Goal: Task Accomplishment & Management: Manage account settings

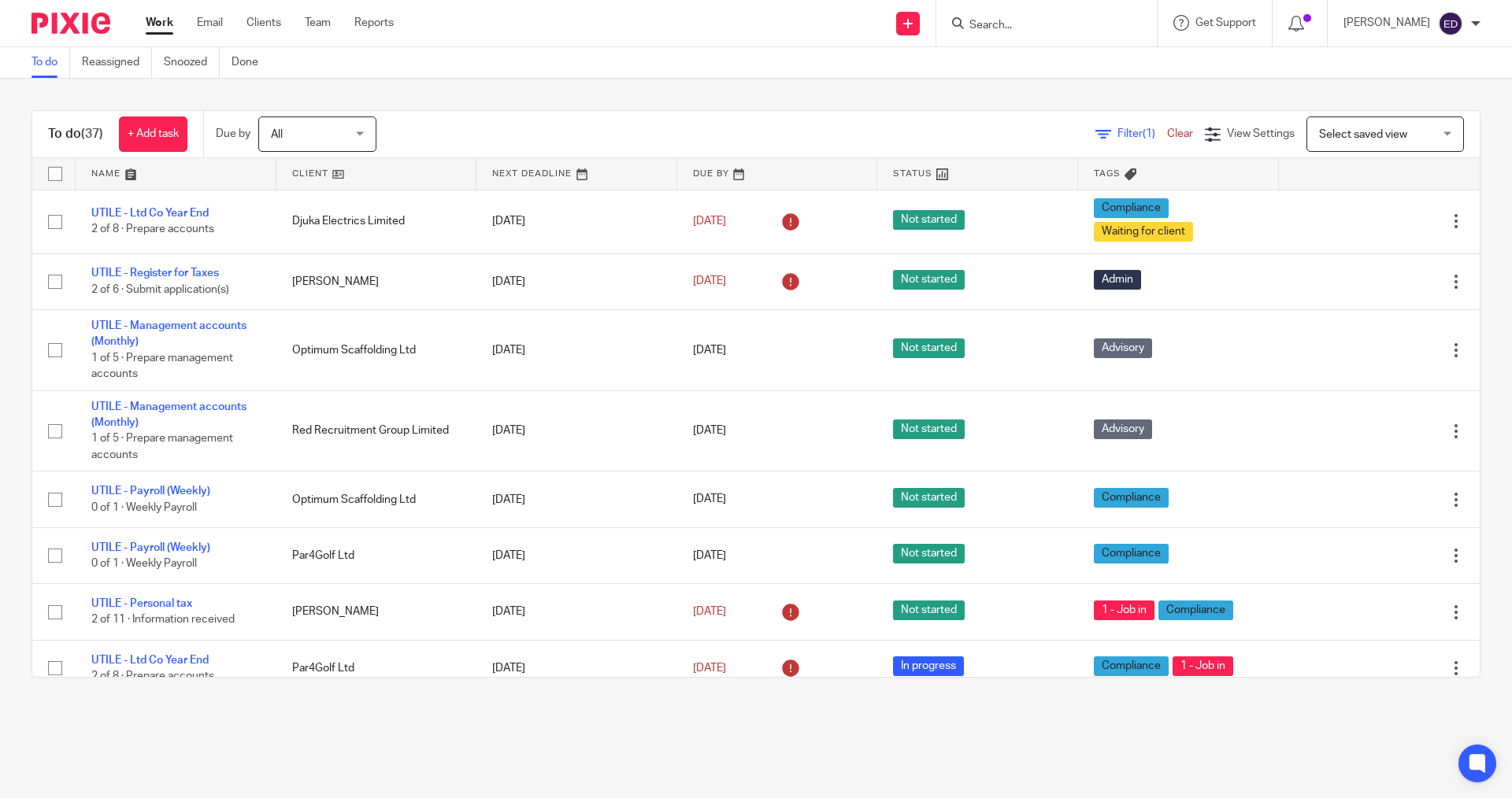
scroll to position [551, 0]
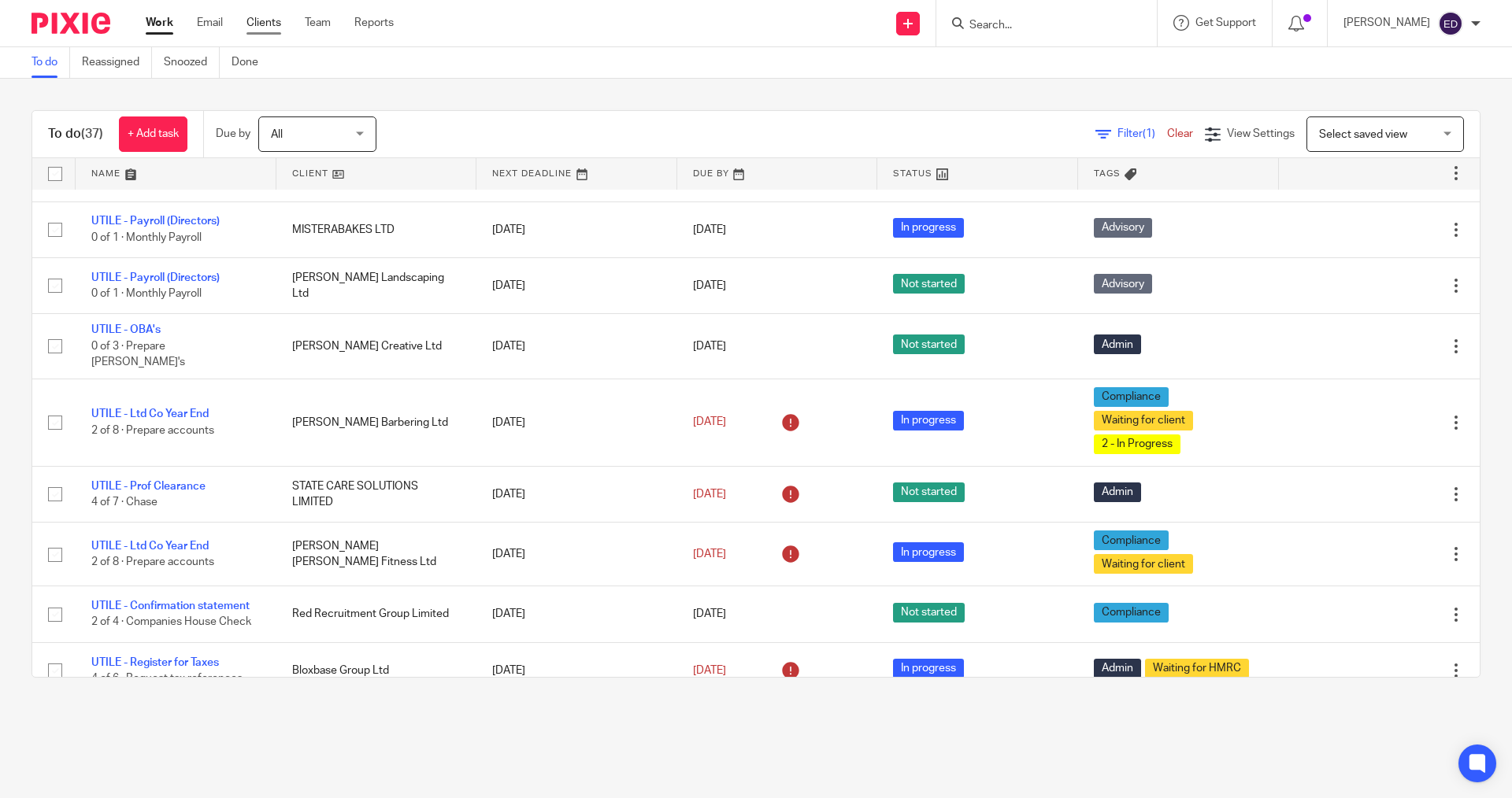
click at [265, 25] on link "Clients" at bounding box center [264, 22] width 35 height 16
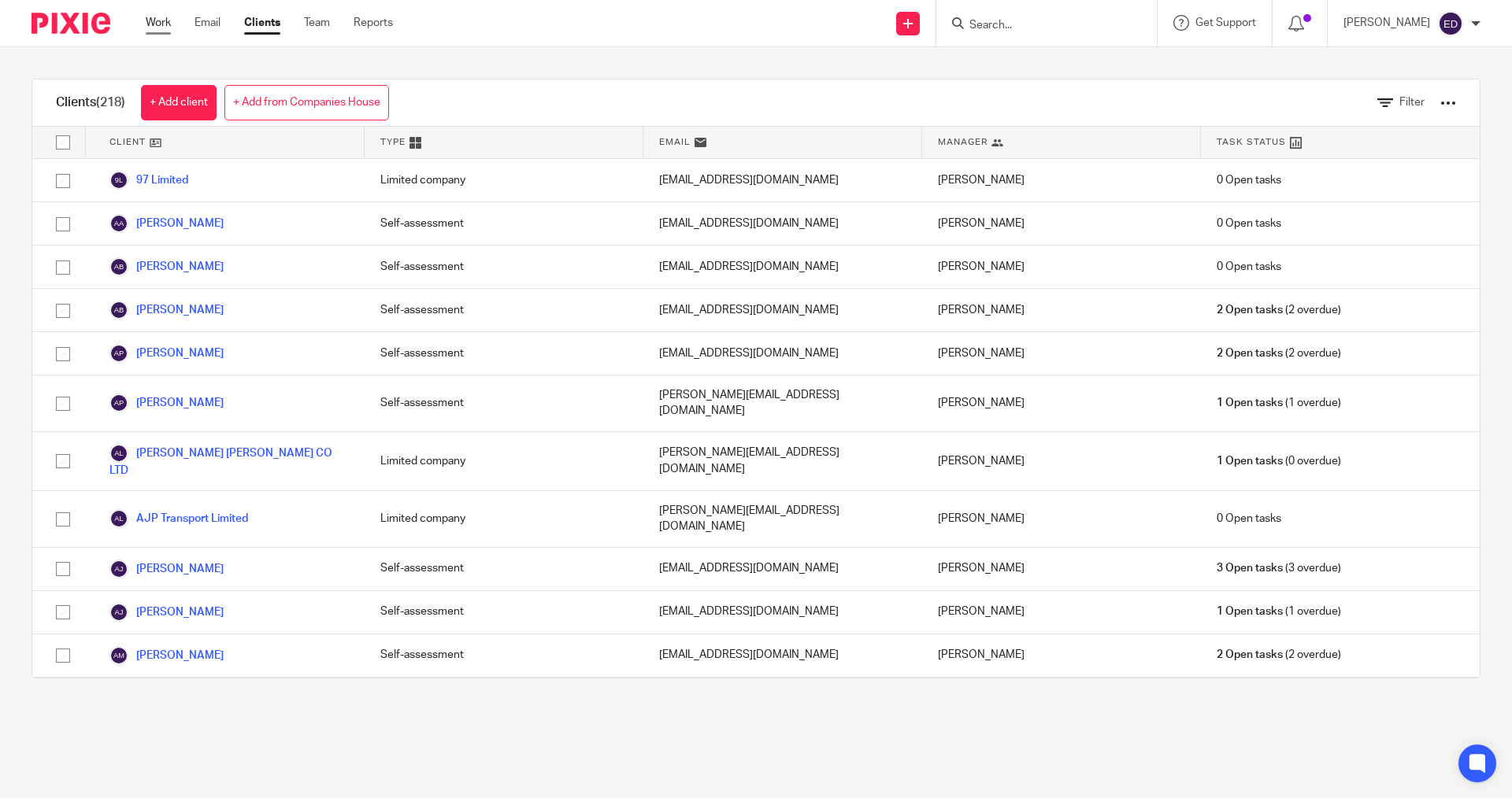
click at [146, 19] on link "Work" at bounding box center [158, 22] width 25 height 16
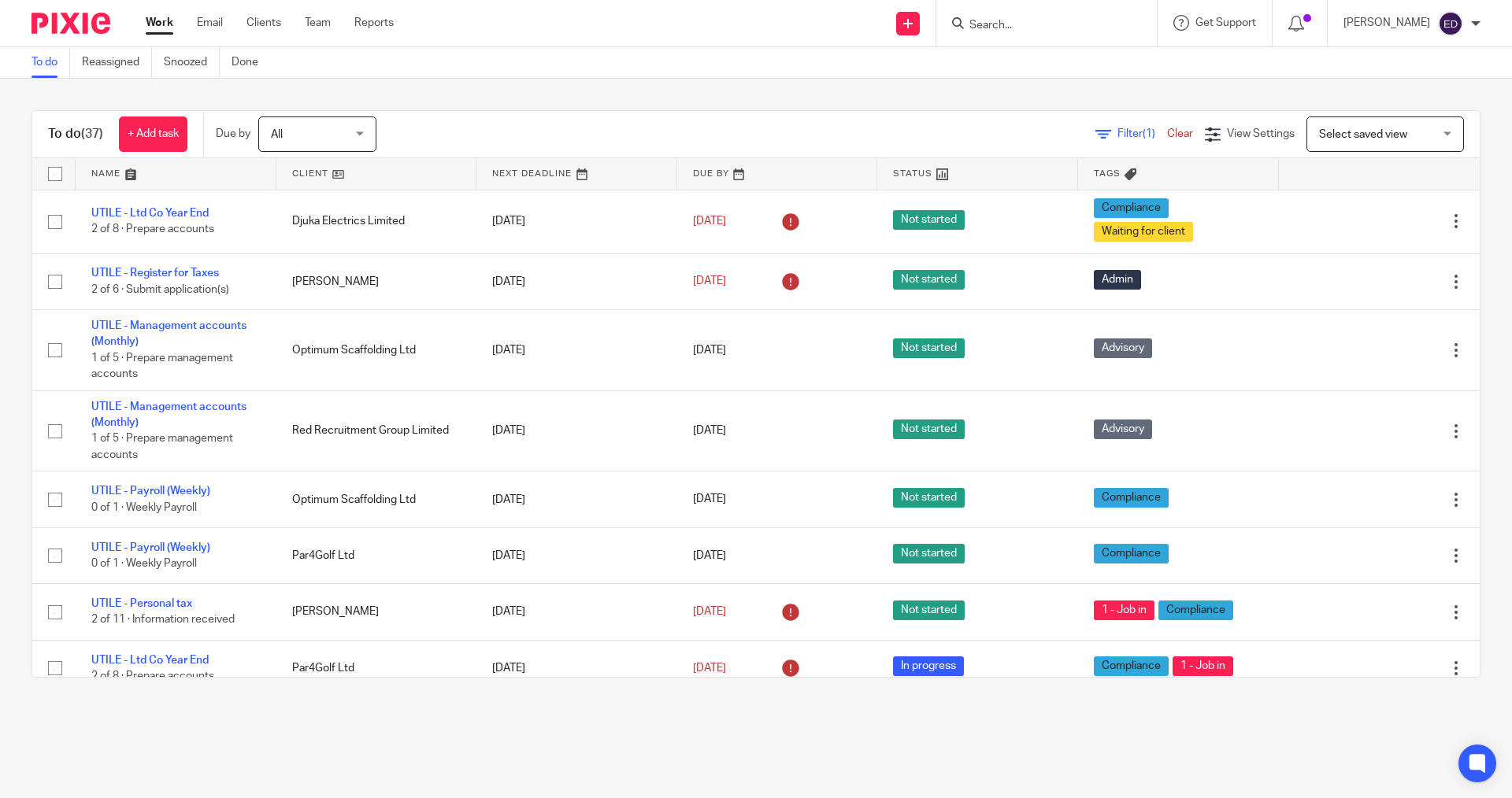
click at [1021, 24] on input "Search" at bounding box center [1038, 26] width 141 height 14
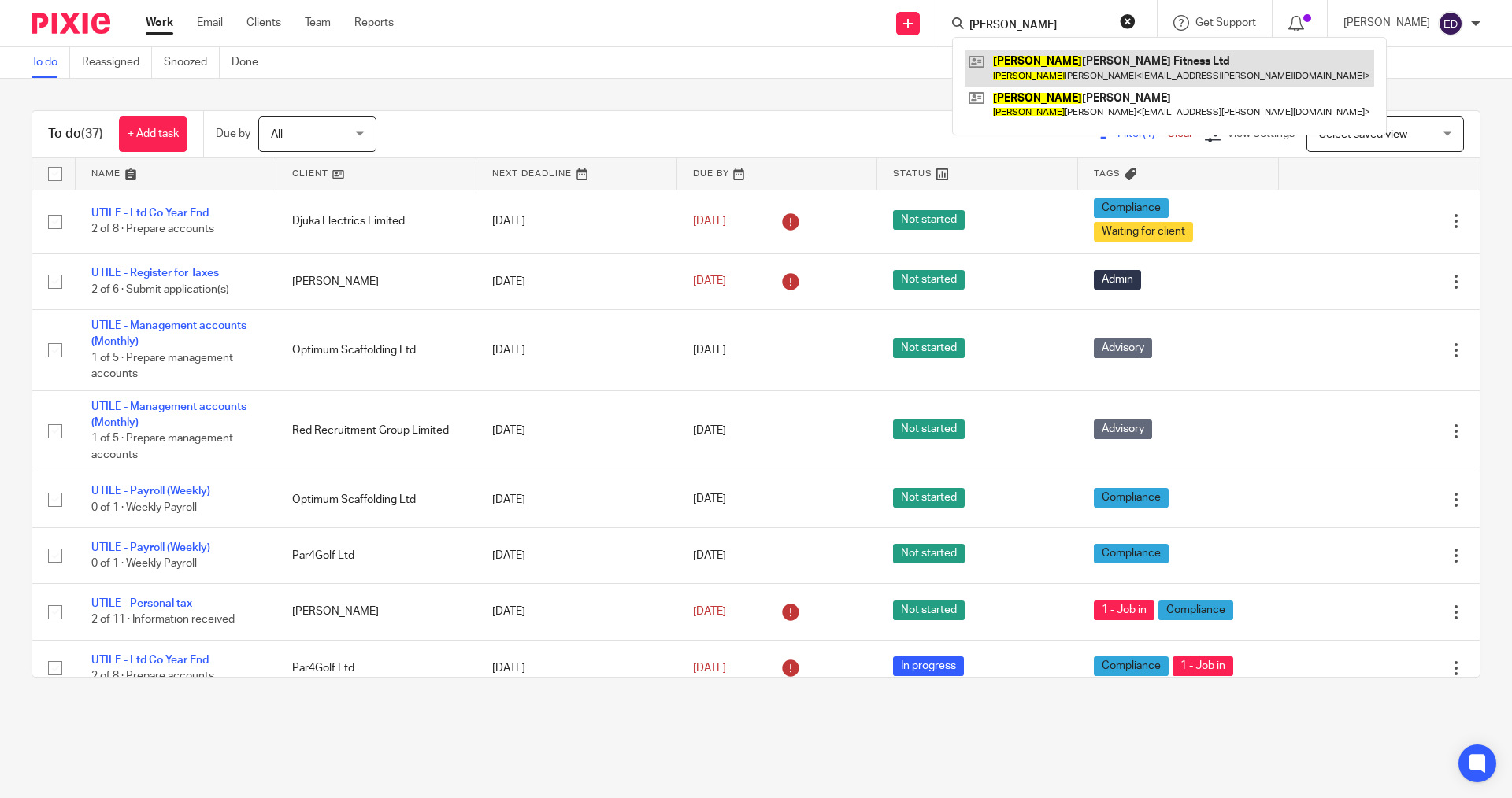
type input "rachel"
click at [1087, 67] on link at bounding box center [1169, 67] width 410 height 36
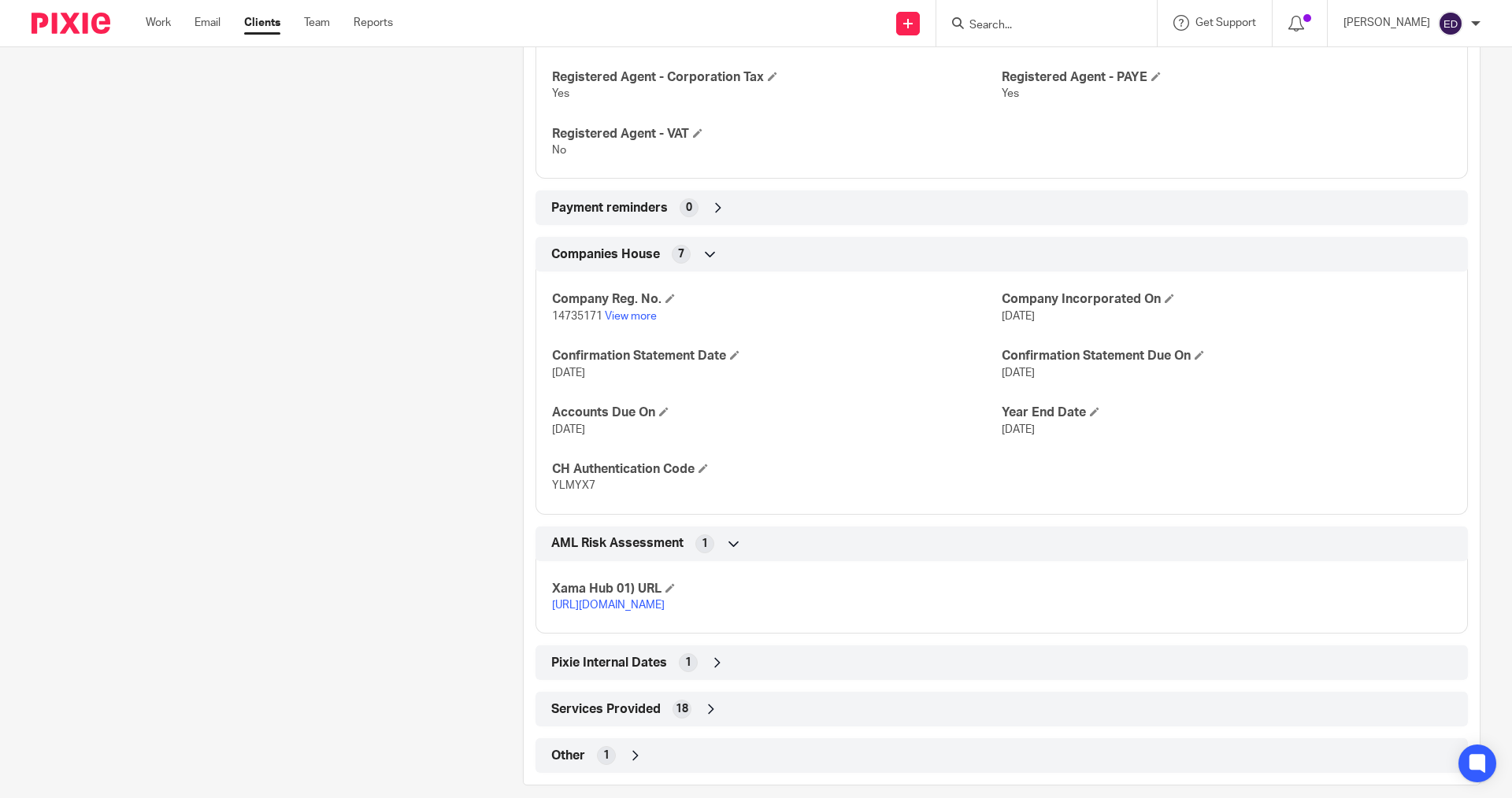
scroll to position [934, 0]
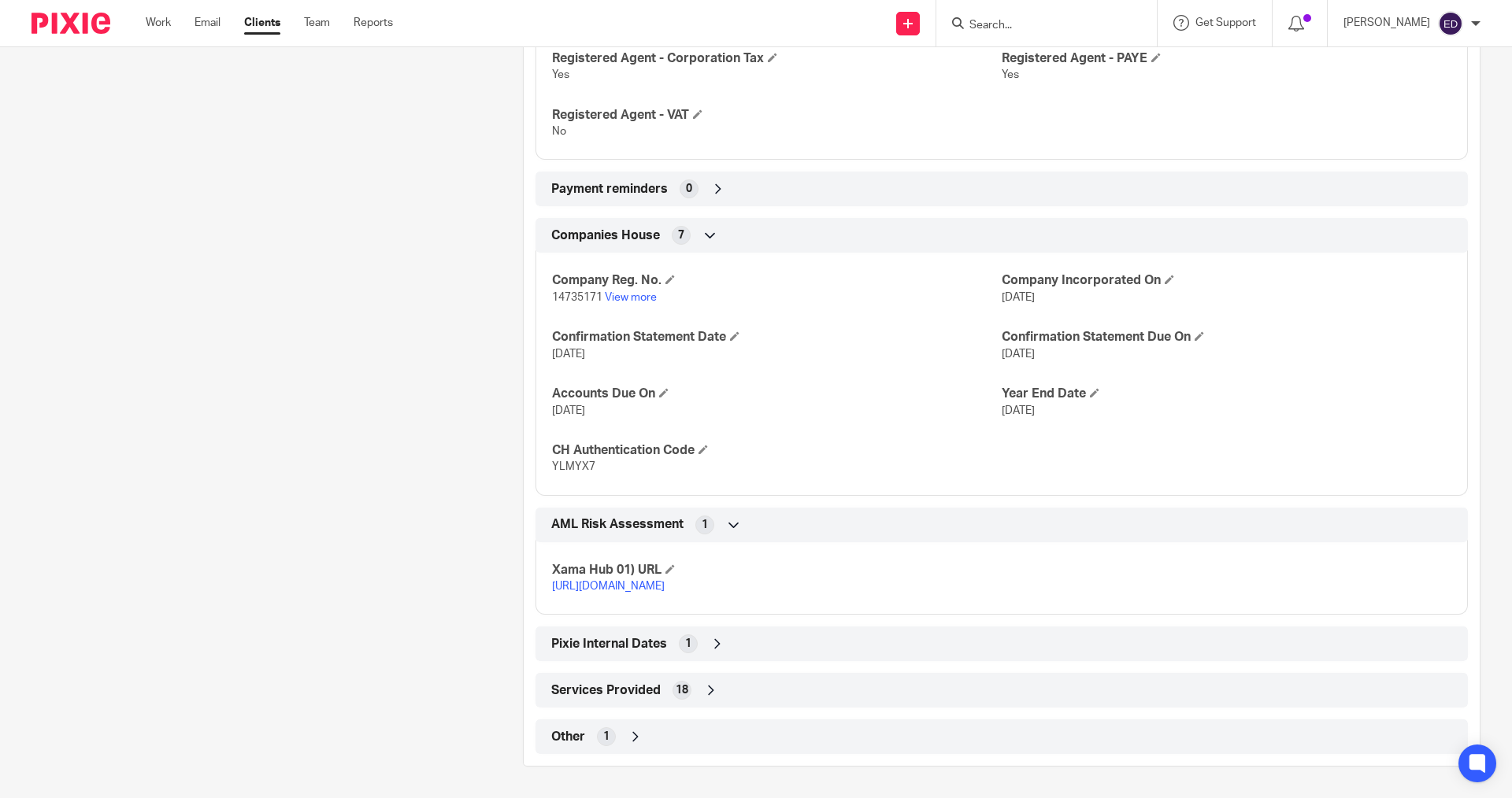
click at [574, 737] on span "Other" at bounding box center [568, 737] width 34 height 17
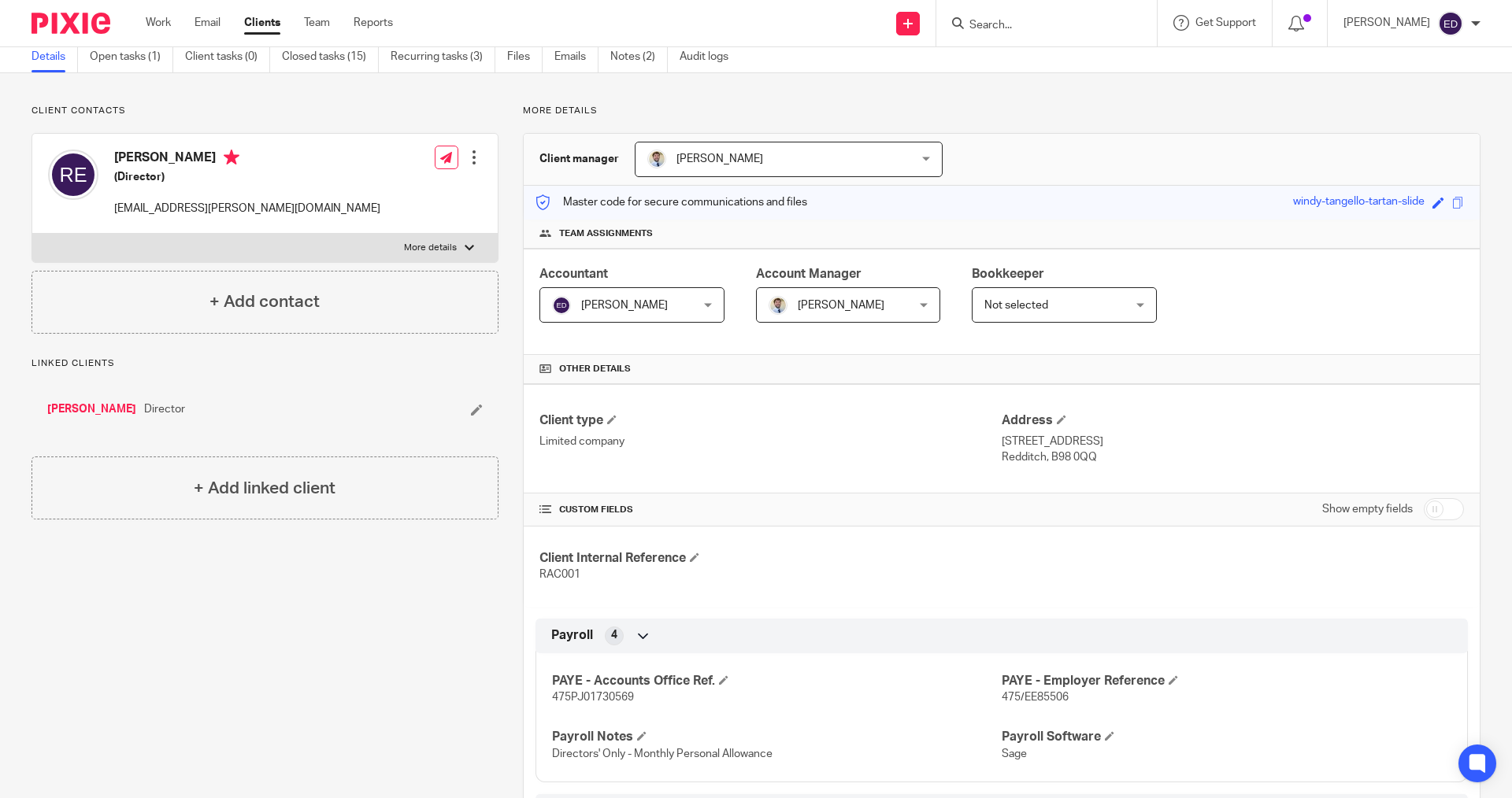
scroll to position [0, 0]
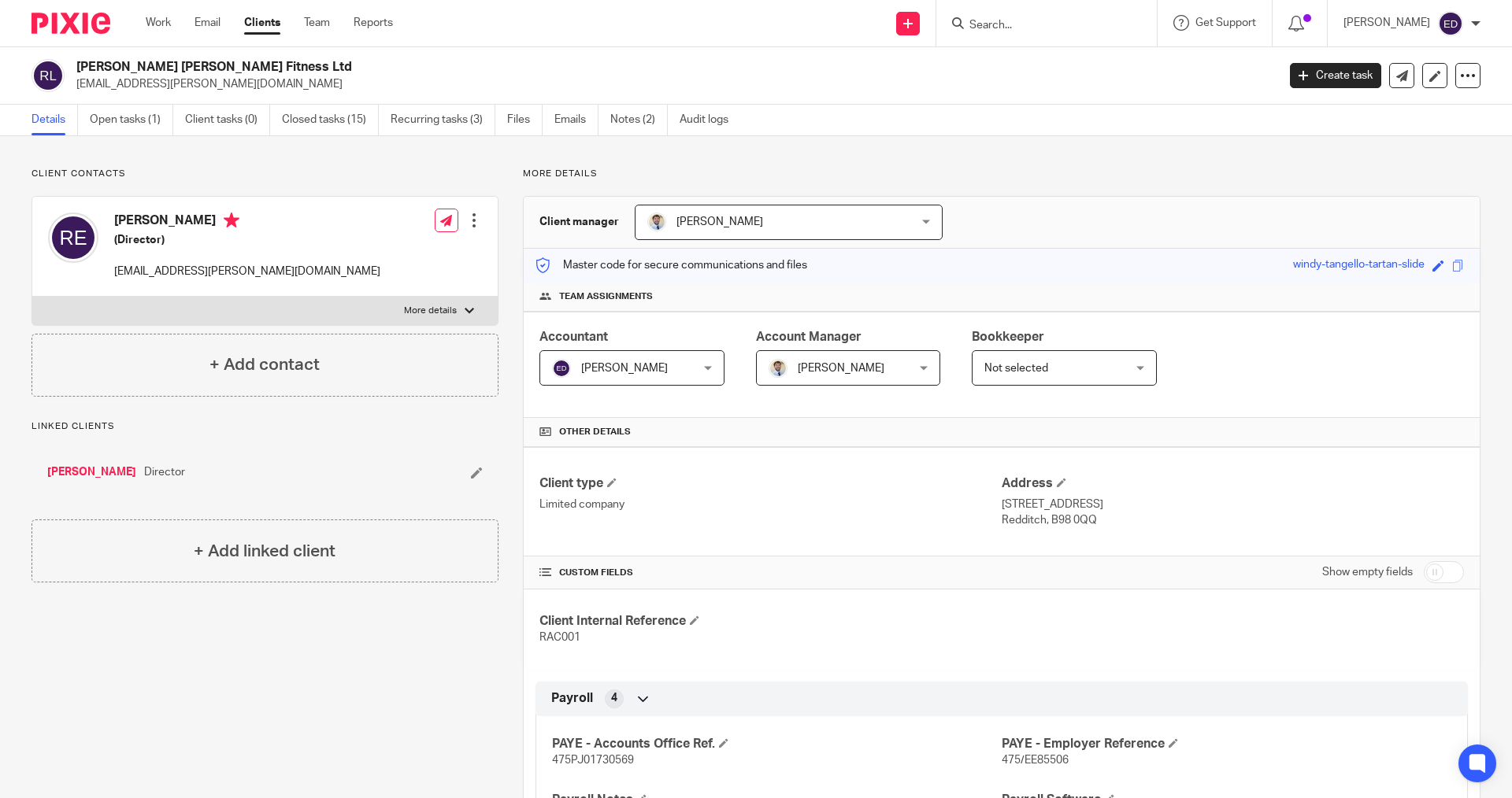
click at [73, 472] on link "[PERSON_NAME]" at bounding box center [91, 472] width 89 height 16
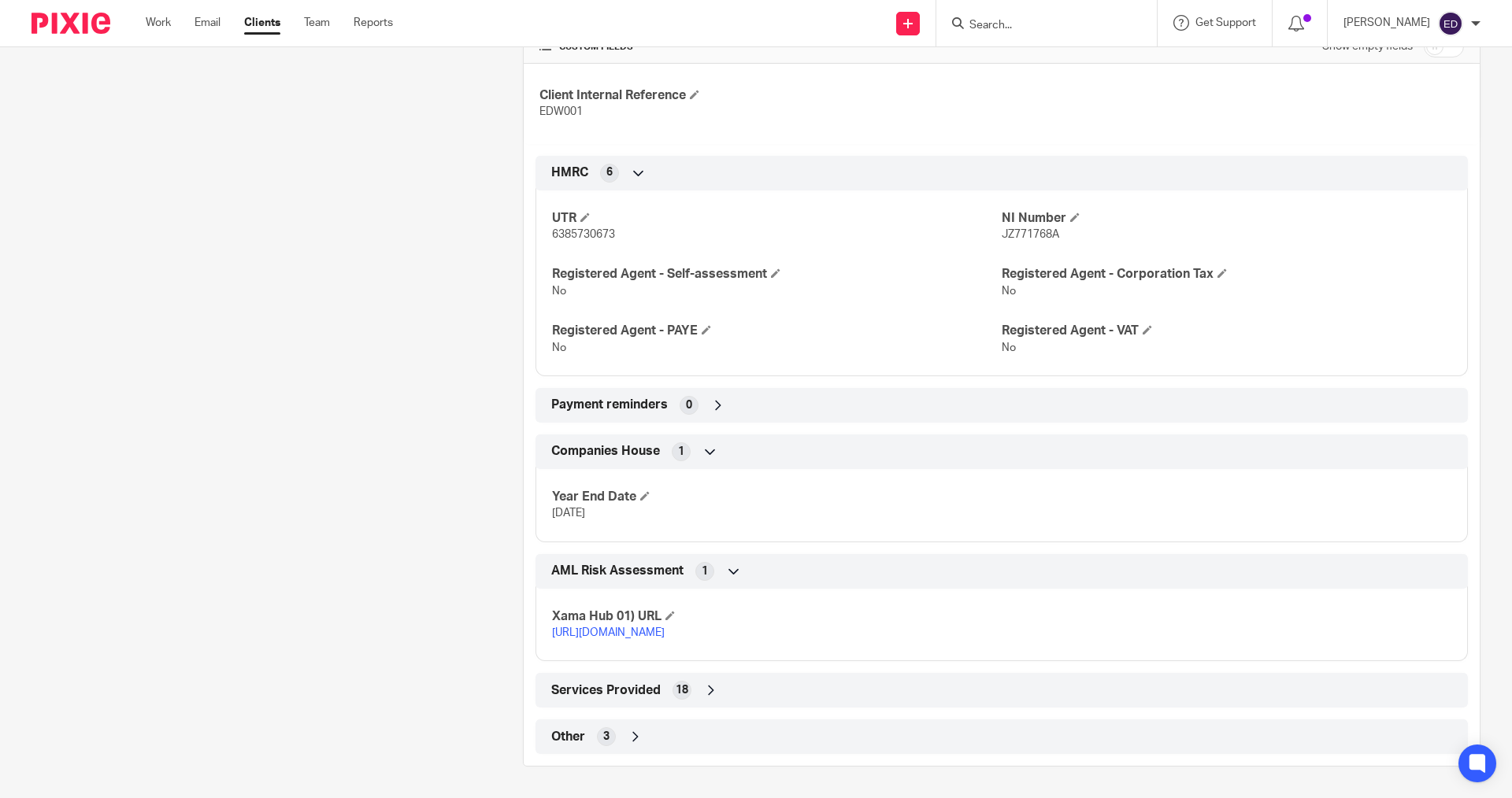
scroll to position [543, 0]
click at [660, 743] on div "Other 3" at bounding box center [1001, 736] width 908 height 27
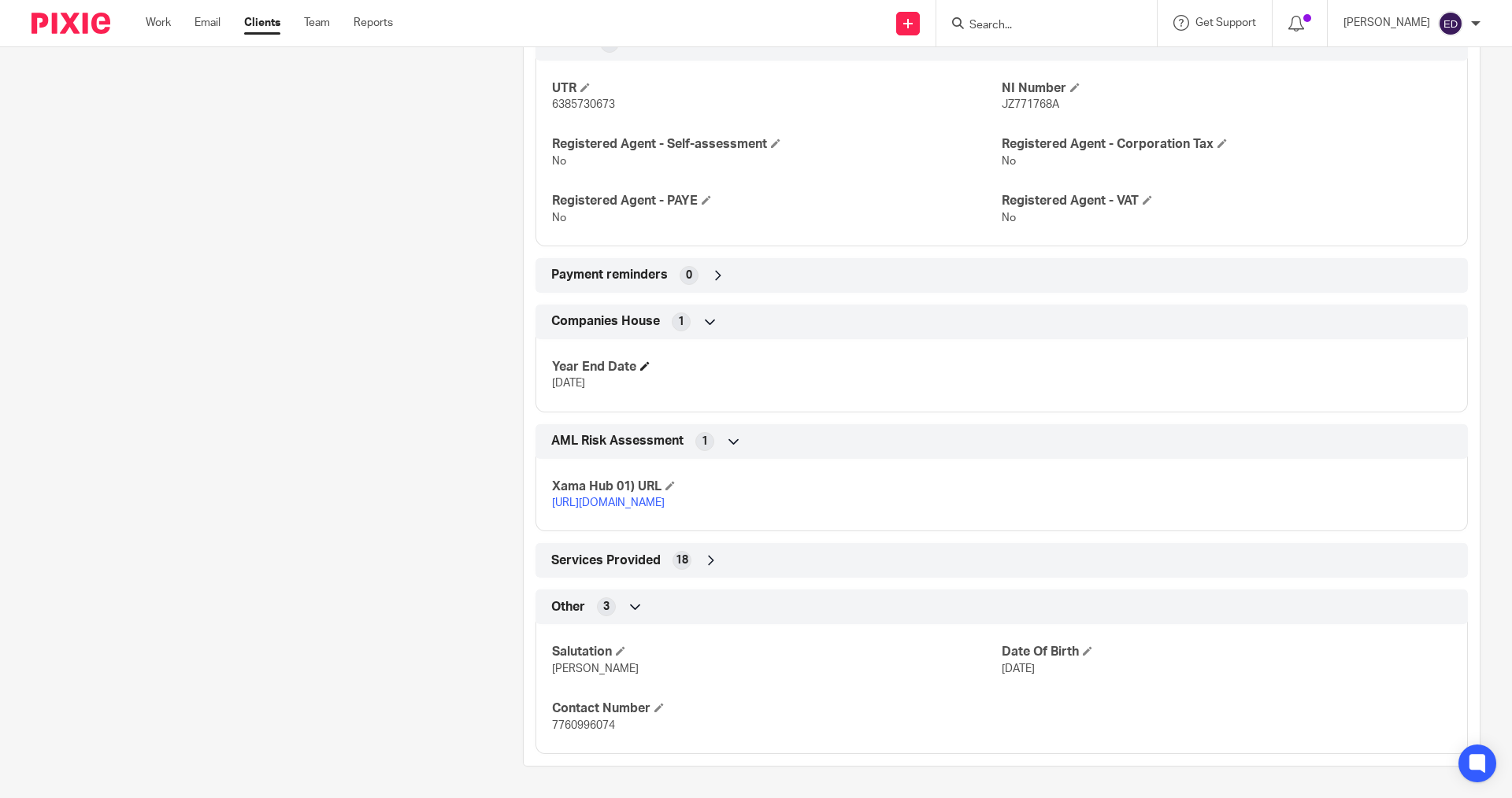
scroll to position [592, 0]
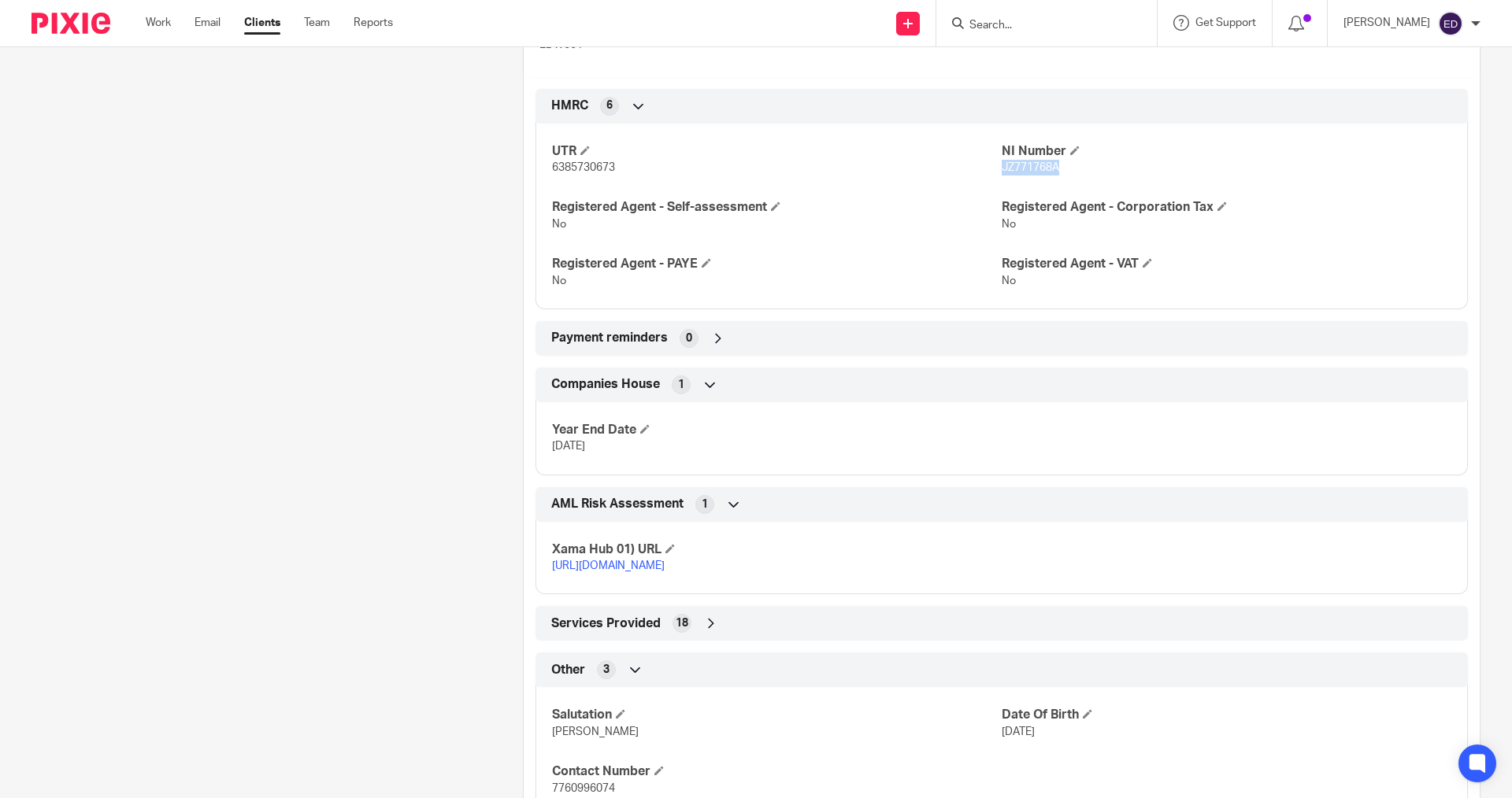
drag, startPoint x: 1054, startPoint y: 173, endPoint x: 996, endPoint y: 171, distance: 58.0
click at [1001, 171] on p "JZ771768A" at bounding box center [1225, 167] width 449 height 16
copy span "JZ771768A"
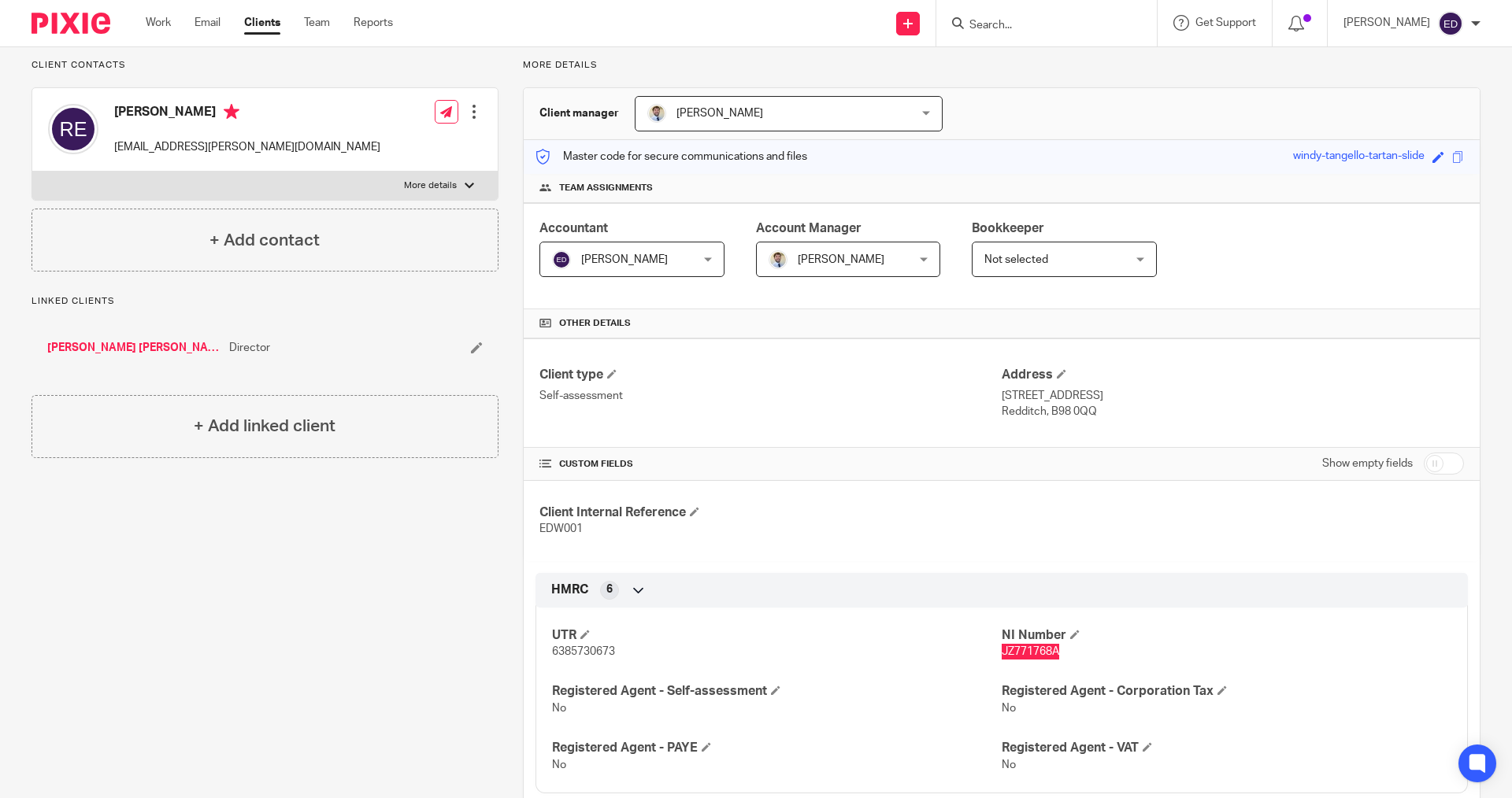
scroll to position [0, 0]
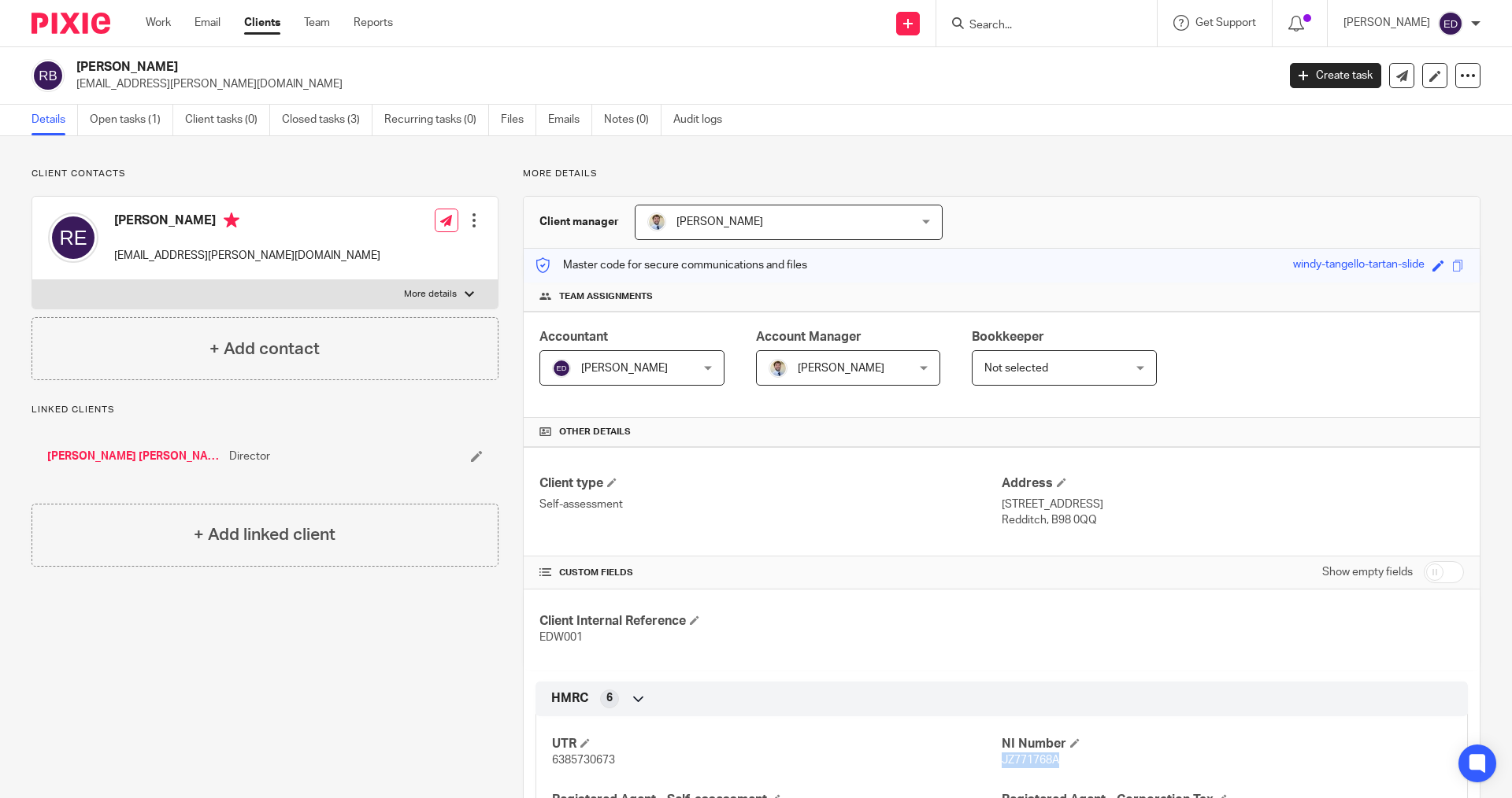
click at [136, 452] on link "[PERSON_NAME] [PERSON_NAME] Fitness Ltd" at bounding box center [133, 456] width 174 height 16
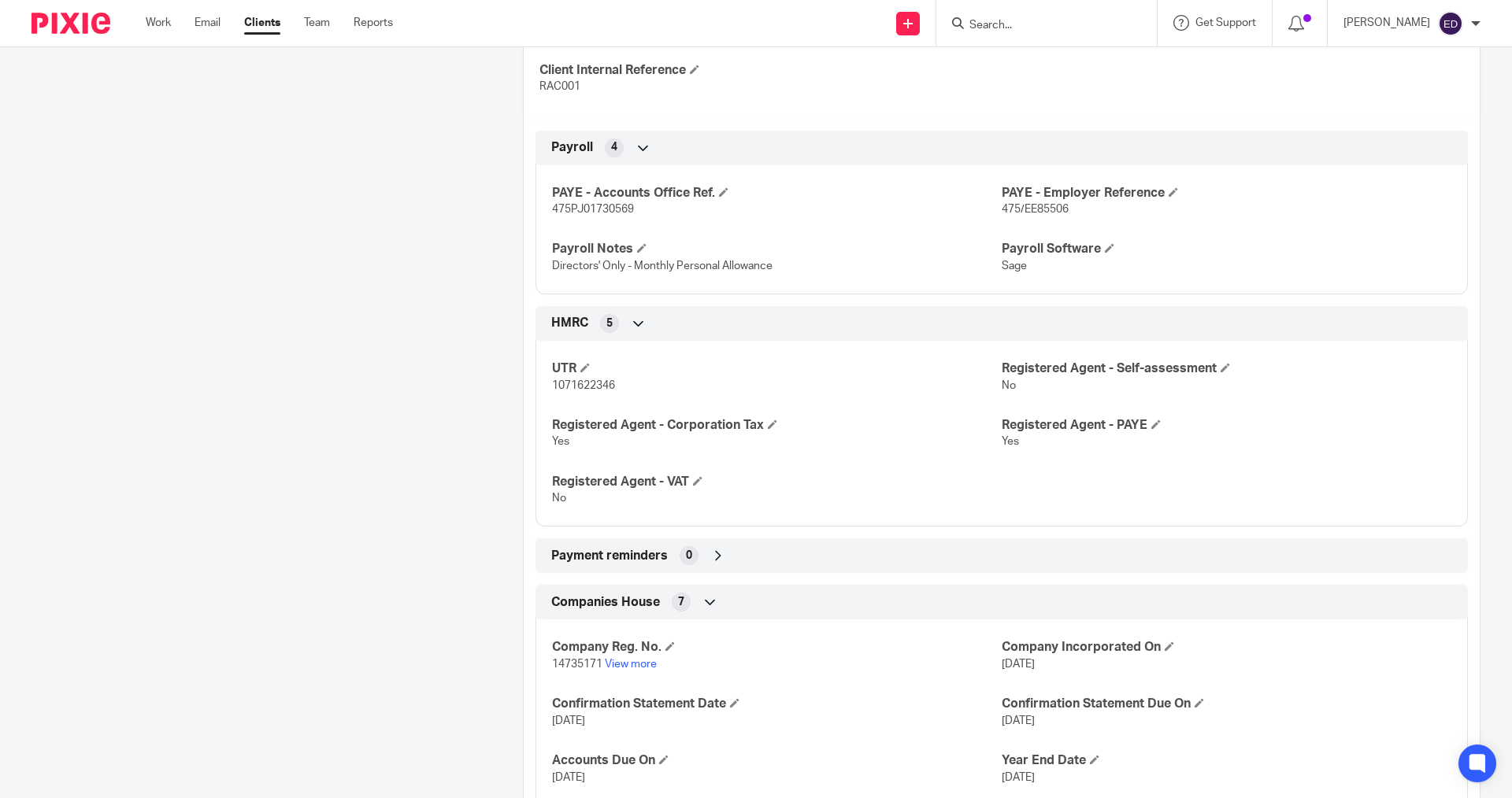
scroll to position [708, 0]
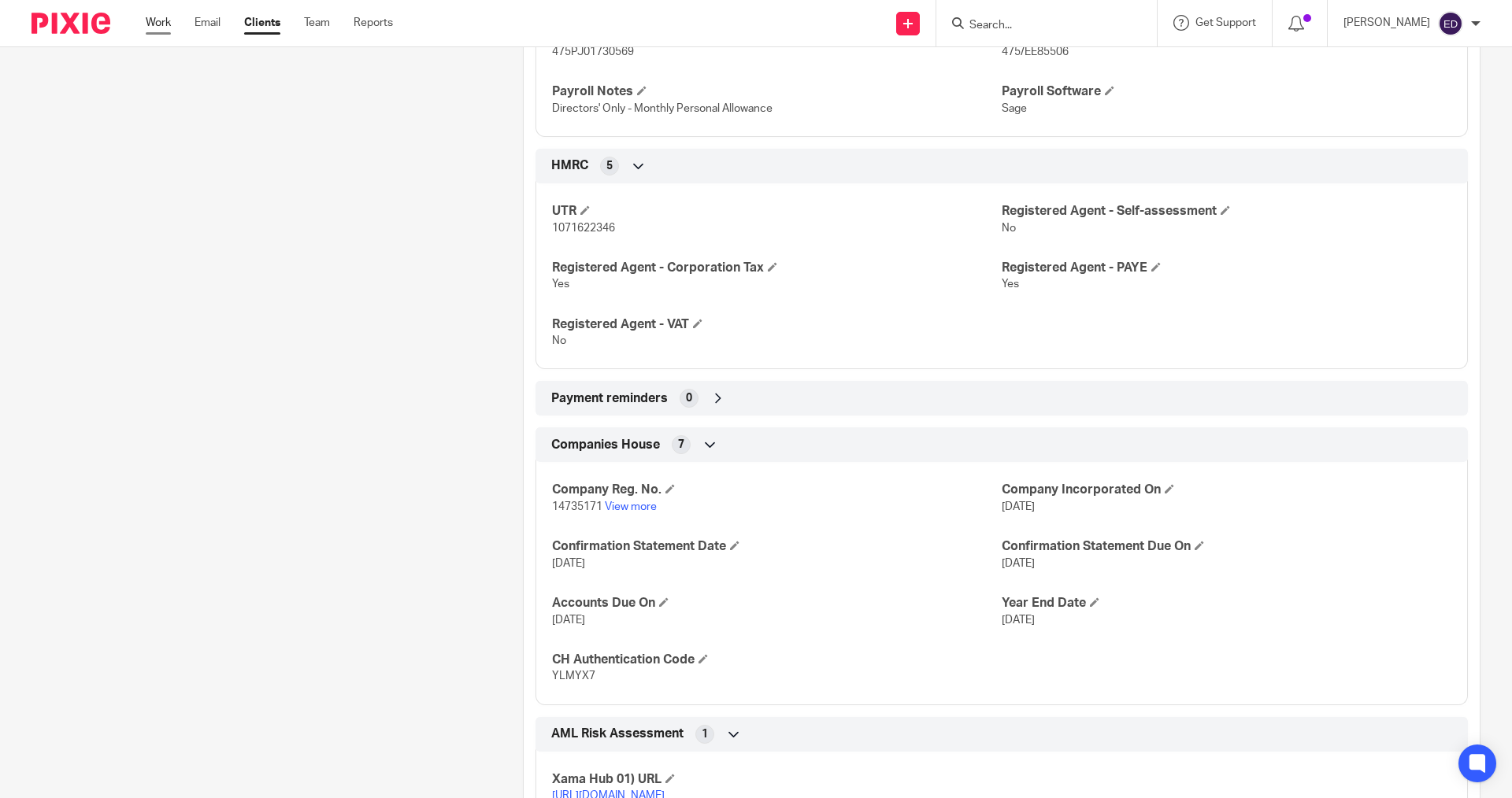
click at [155, 21] on link "Work" at bounding box center [158, 22] width 25 height 16
click at [158, 19] on link "Work" at bounding box center [158, 22] width 25 height 16
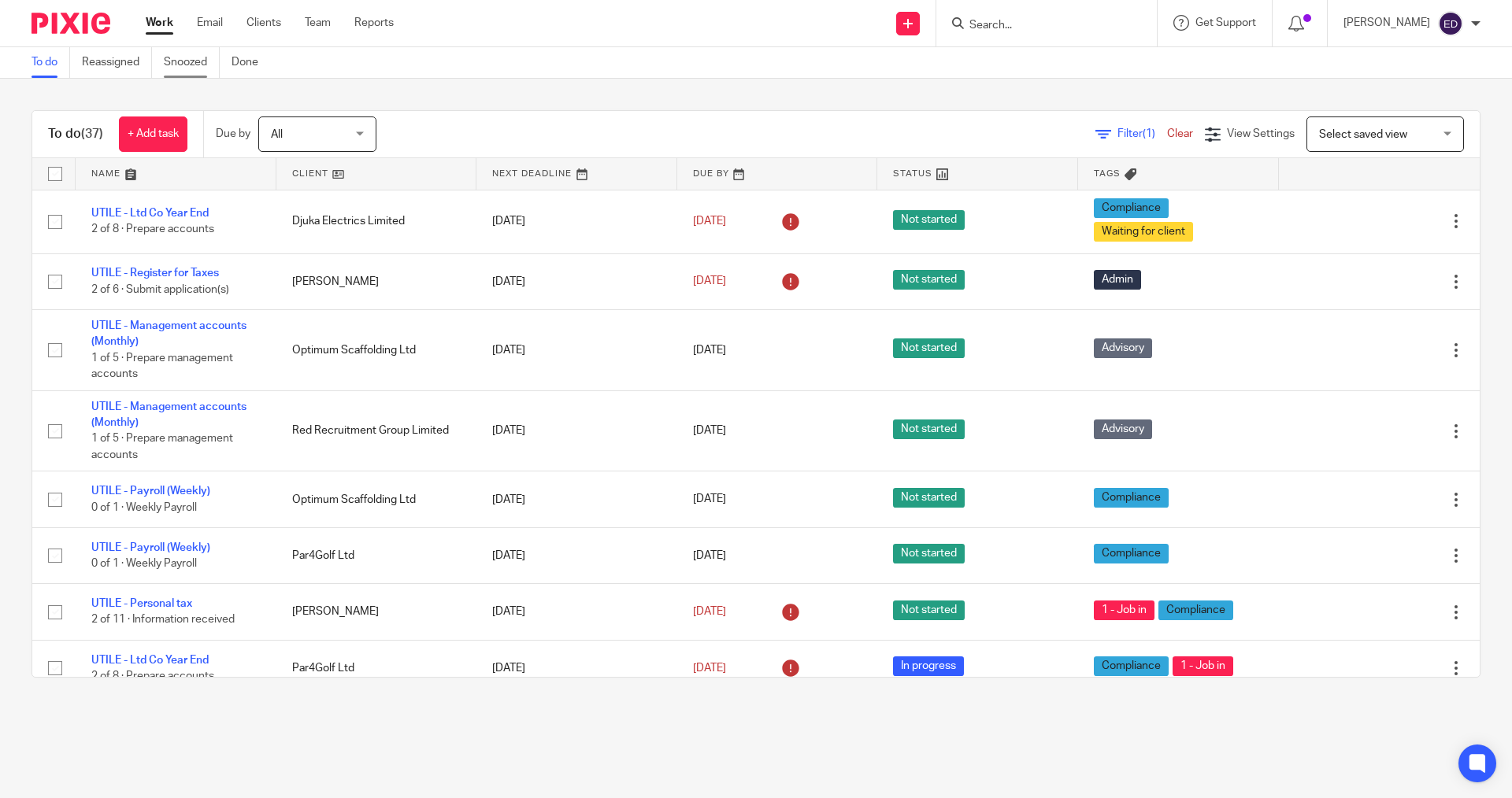
click at [184, 65] on link "Snoozed" at bounding box center [191, 62] width 56 height 30
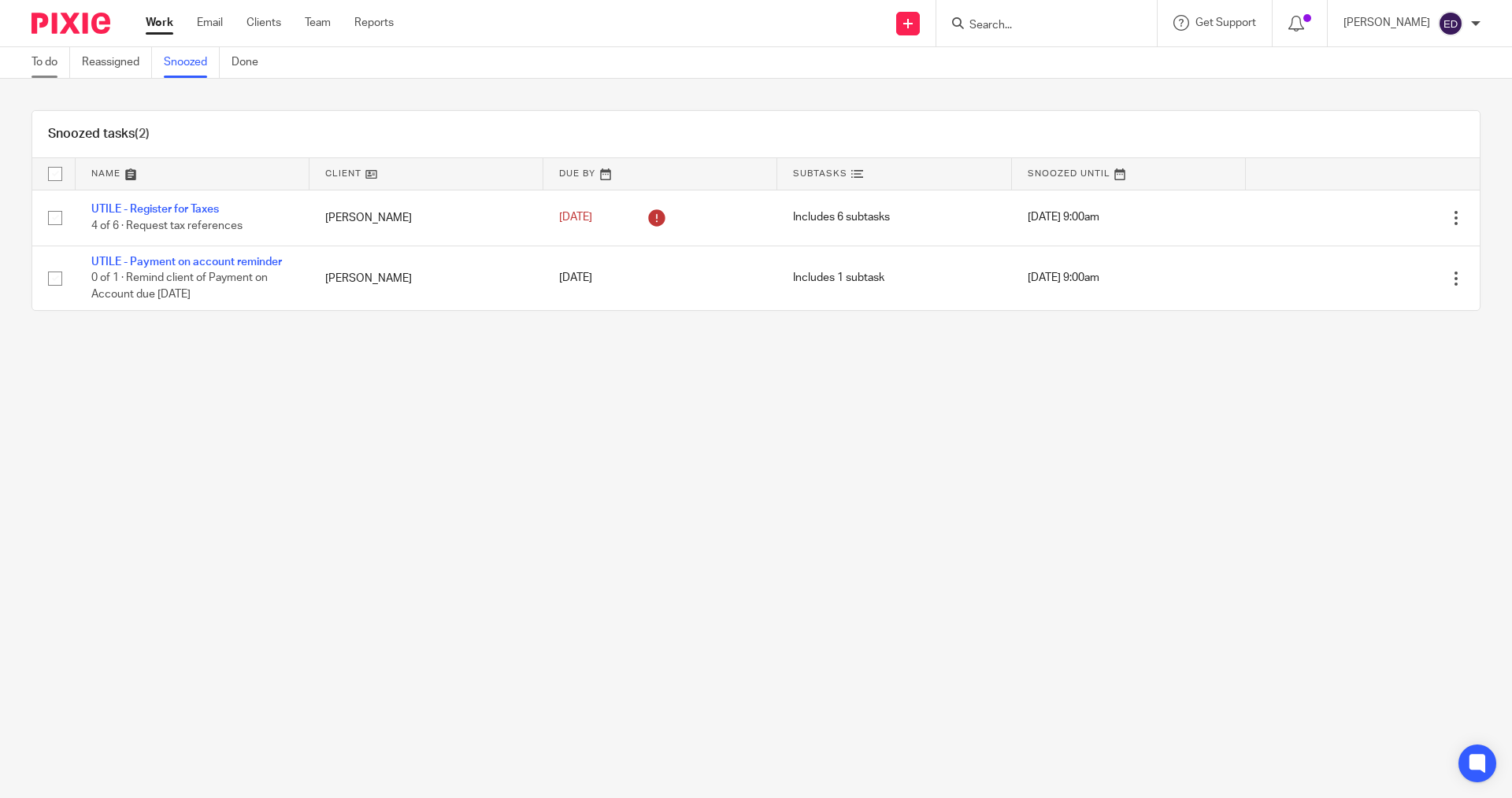
click at [52, 55] on link "To do" at bounding box center [51, 62] width 39 height 30
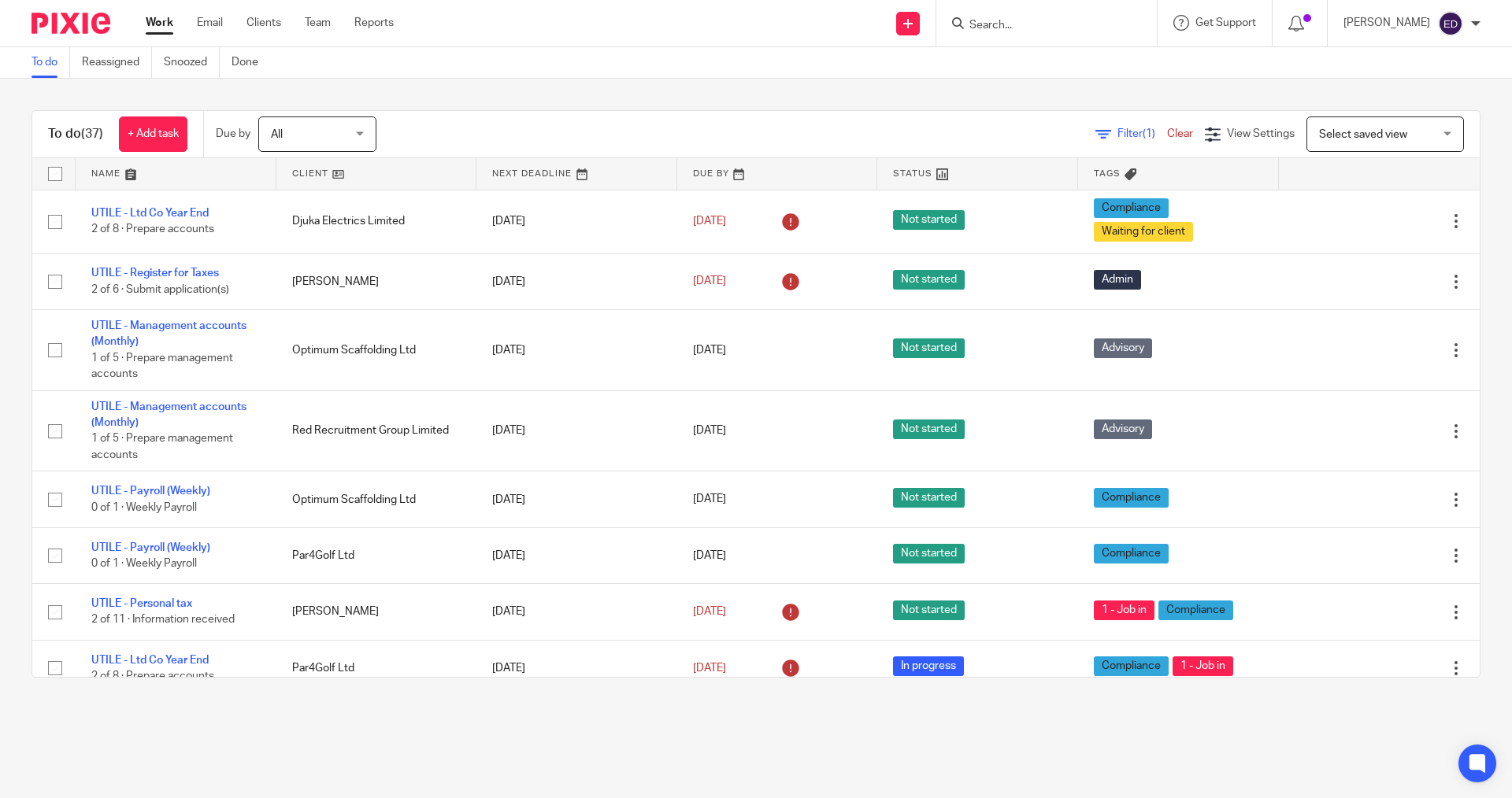
click at [1009, 24] on input "Search" at bounding box center [1038, 26] width 141 height 14
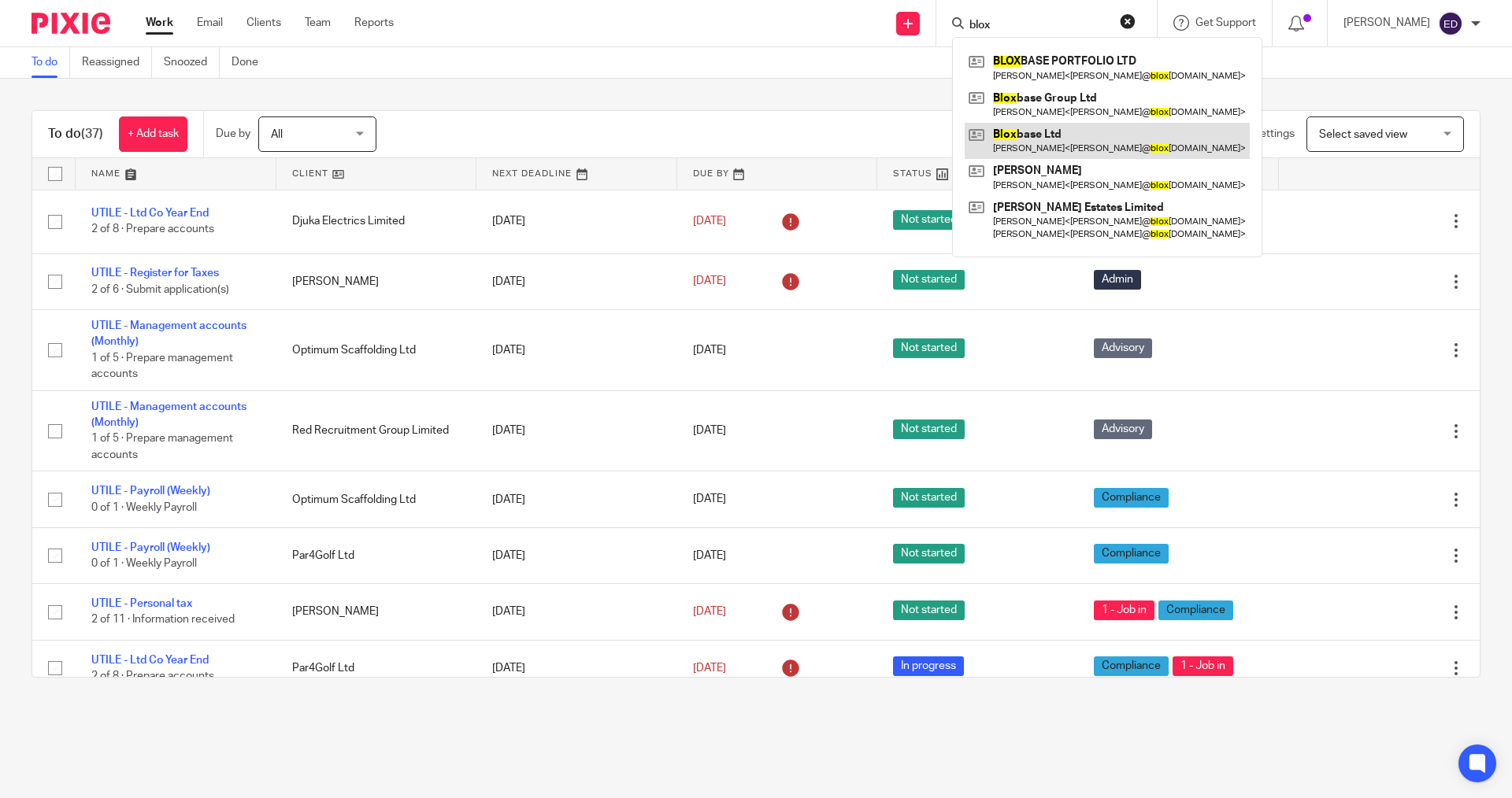
type input "blox"
click at [1075, 137] on link at bounding box center [1107, 140] width 285 height 36
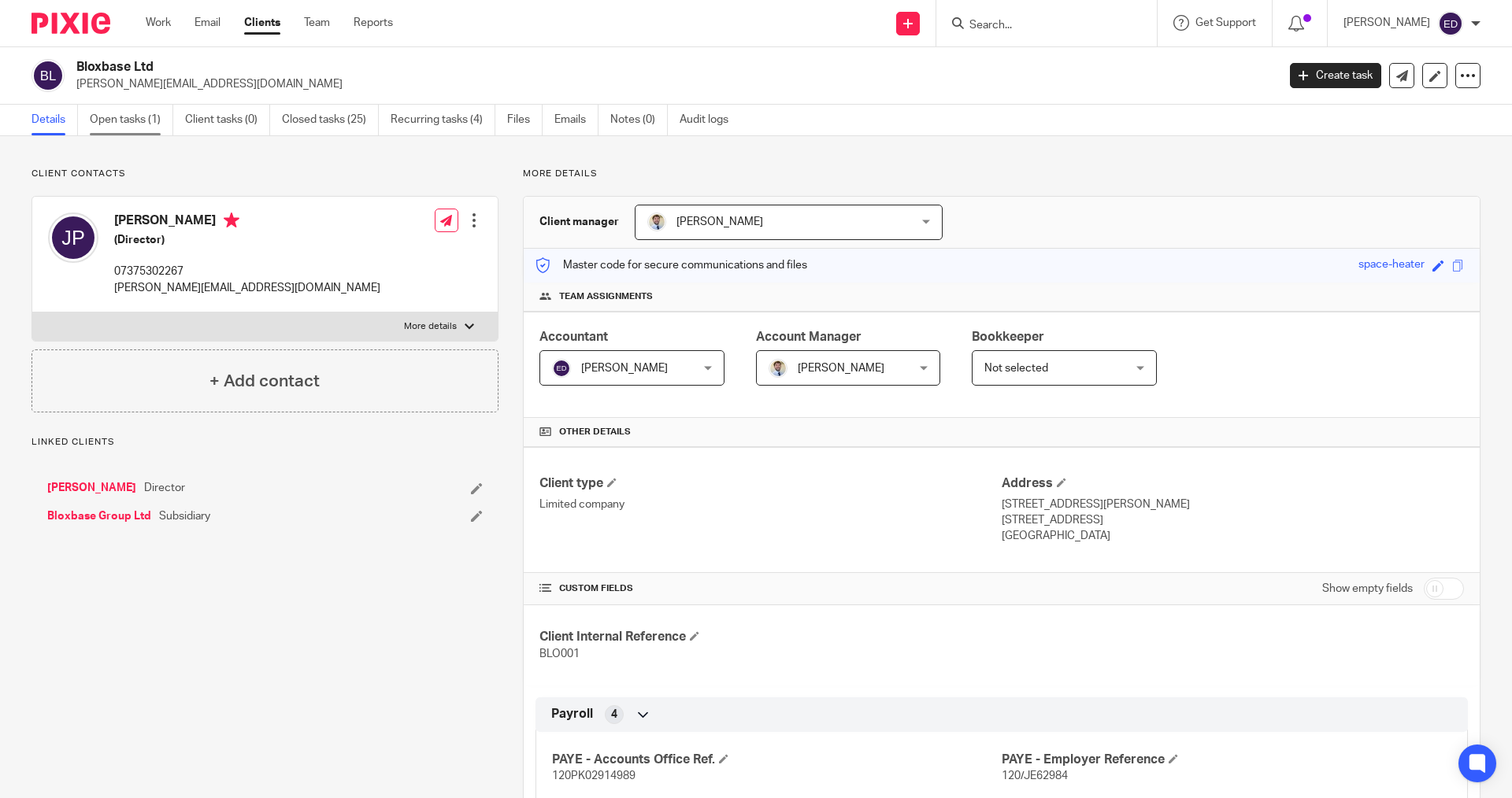
click at [157, 121] on link "Open tasks (1)" at bounding box center [131, 119] width 84 height 30
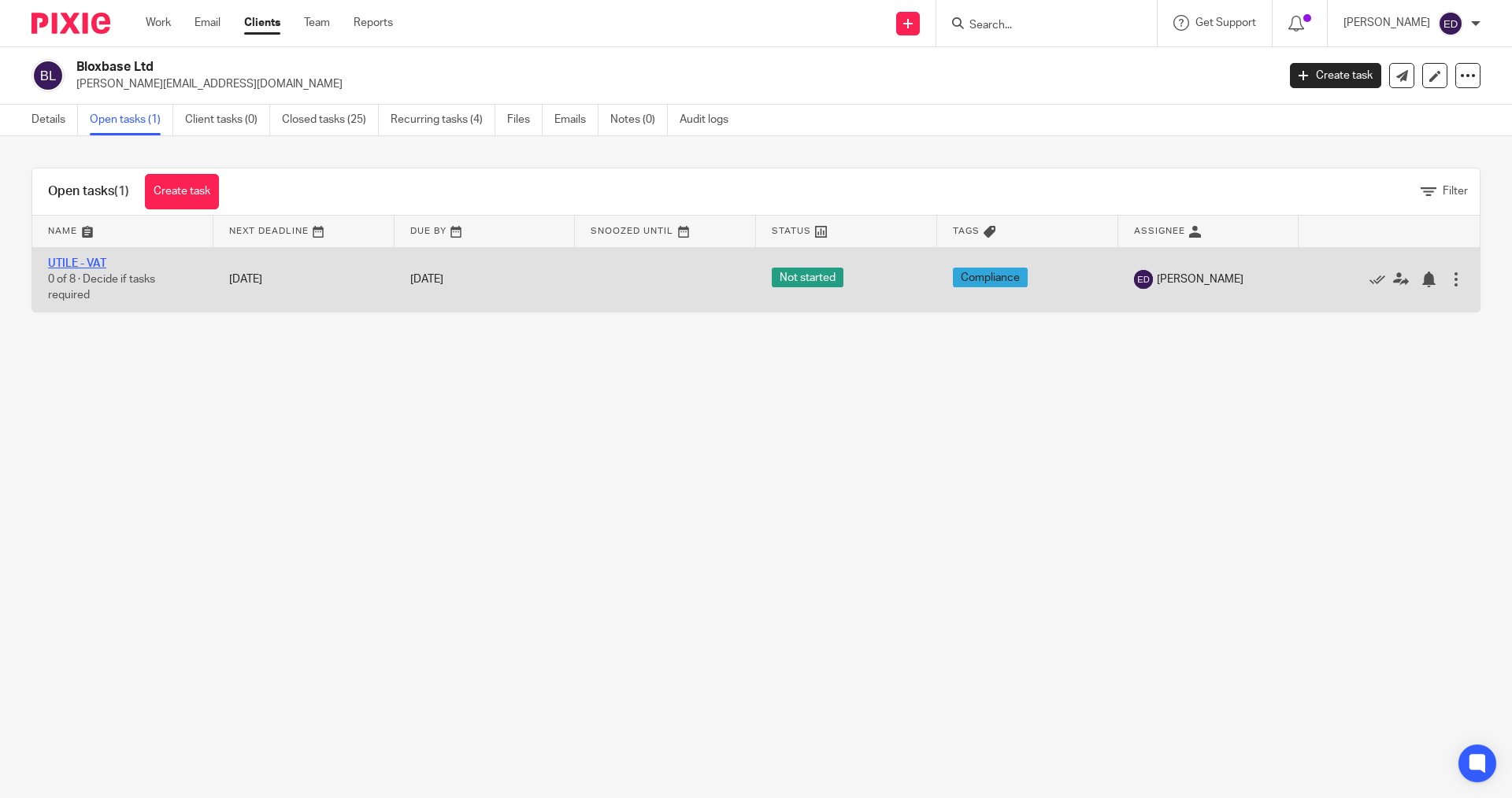
click at [100, 262] on link "UTILE - VAT" at bounding box center [76, 264] width 58 height 11
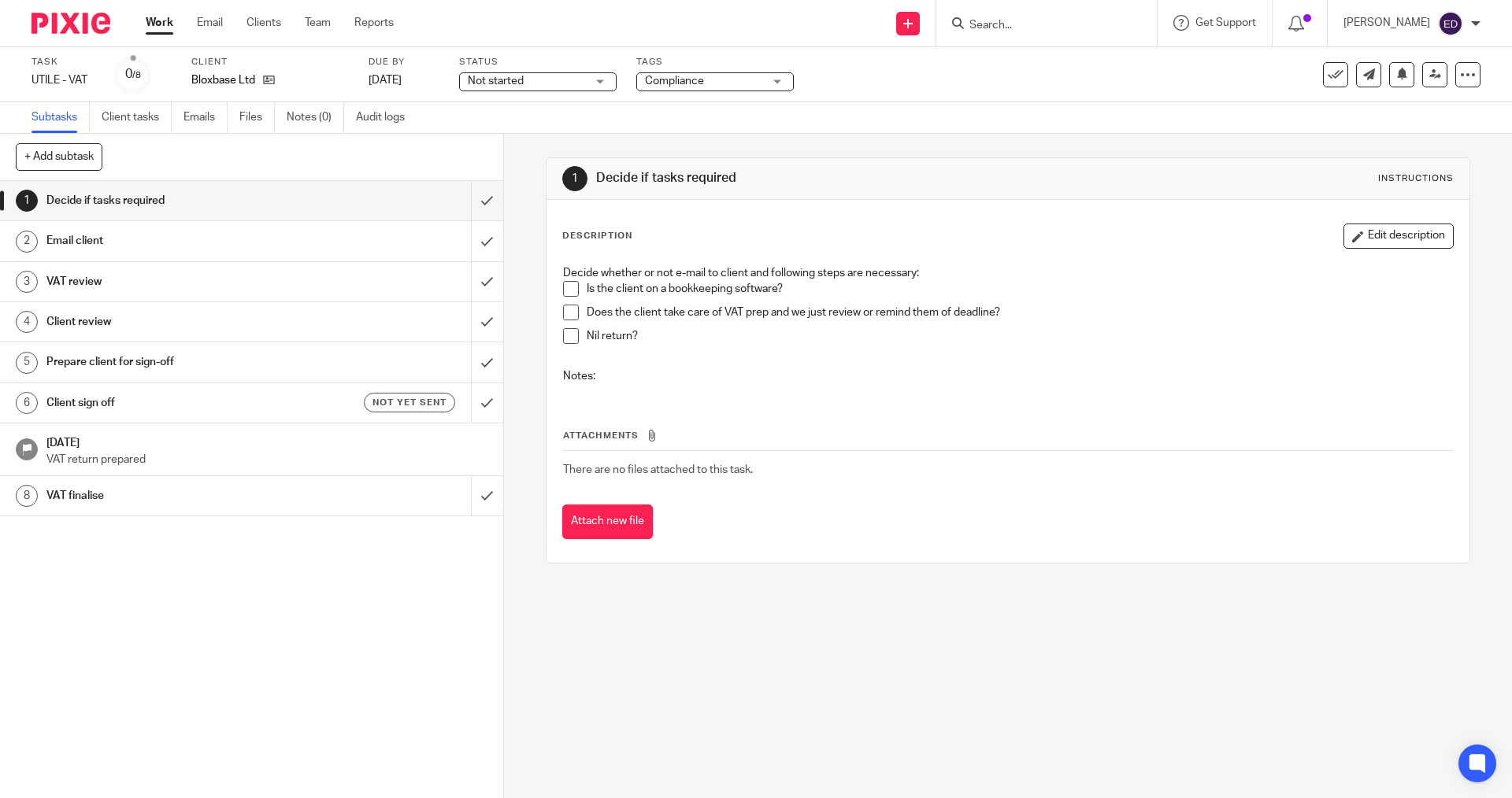
click at [565, 285] on span at bounding box center [570, 288] width 16 height 16
click at [571, 306] on span at bounding box center [570, 312] width 16 height 16
click at [566, 333] on span at bounding box center [570, 335] width 16 height 16
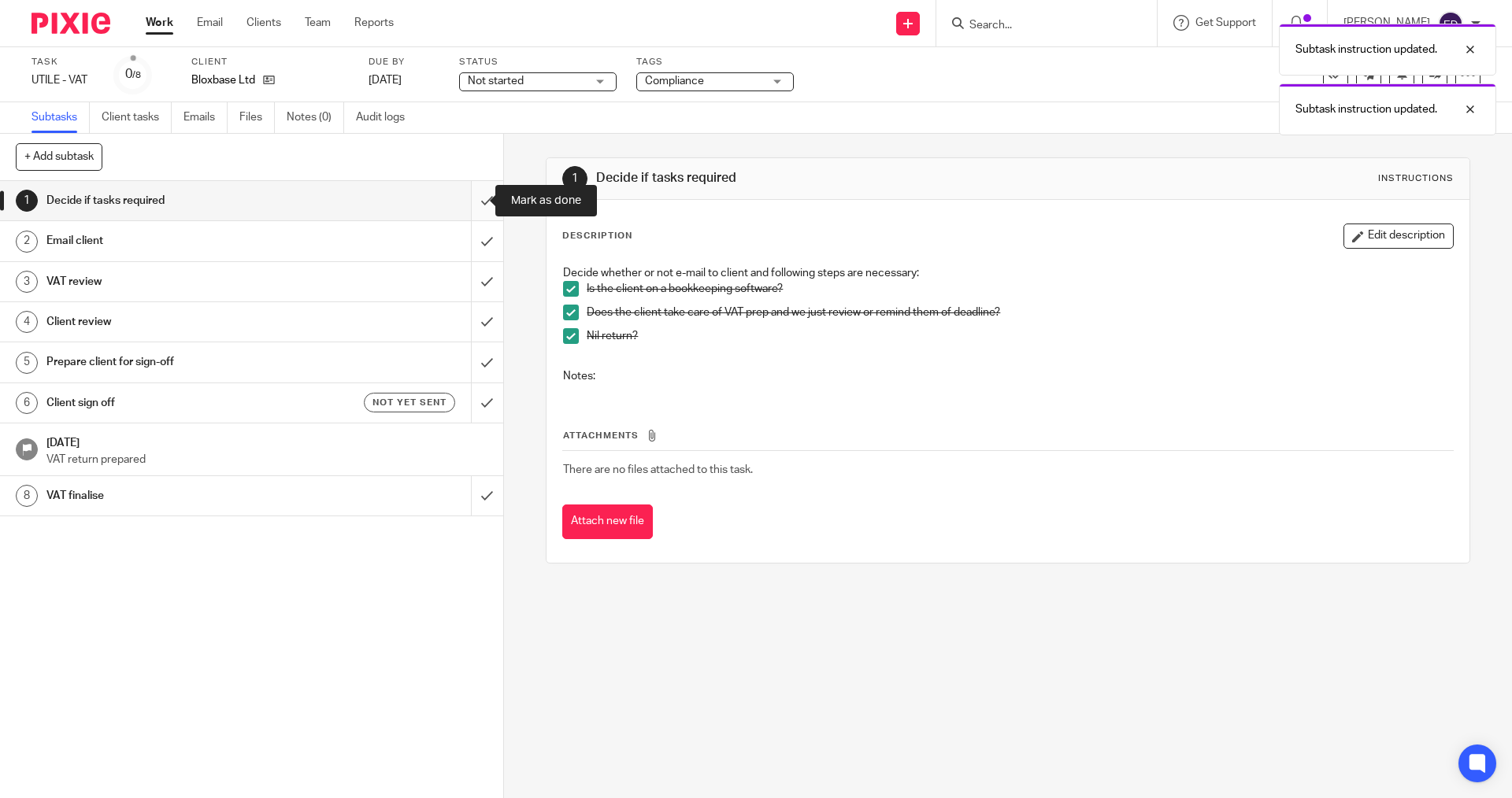
click at [474, 203] on input "submit" at bounding box center [252, 200] width 503 height 39
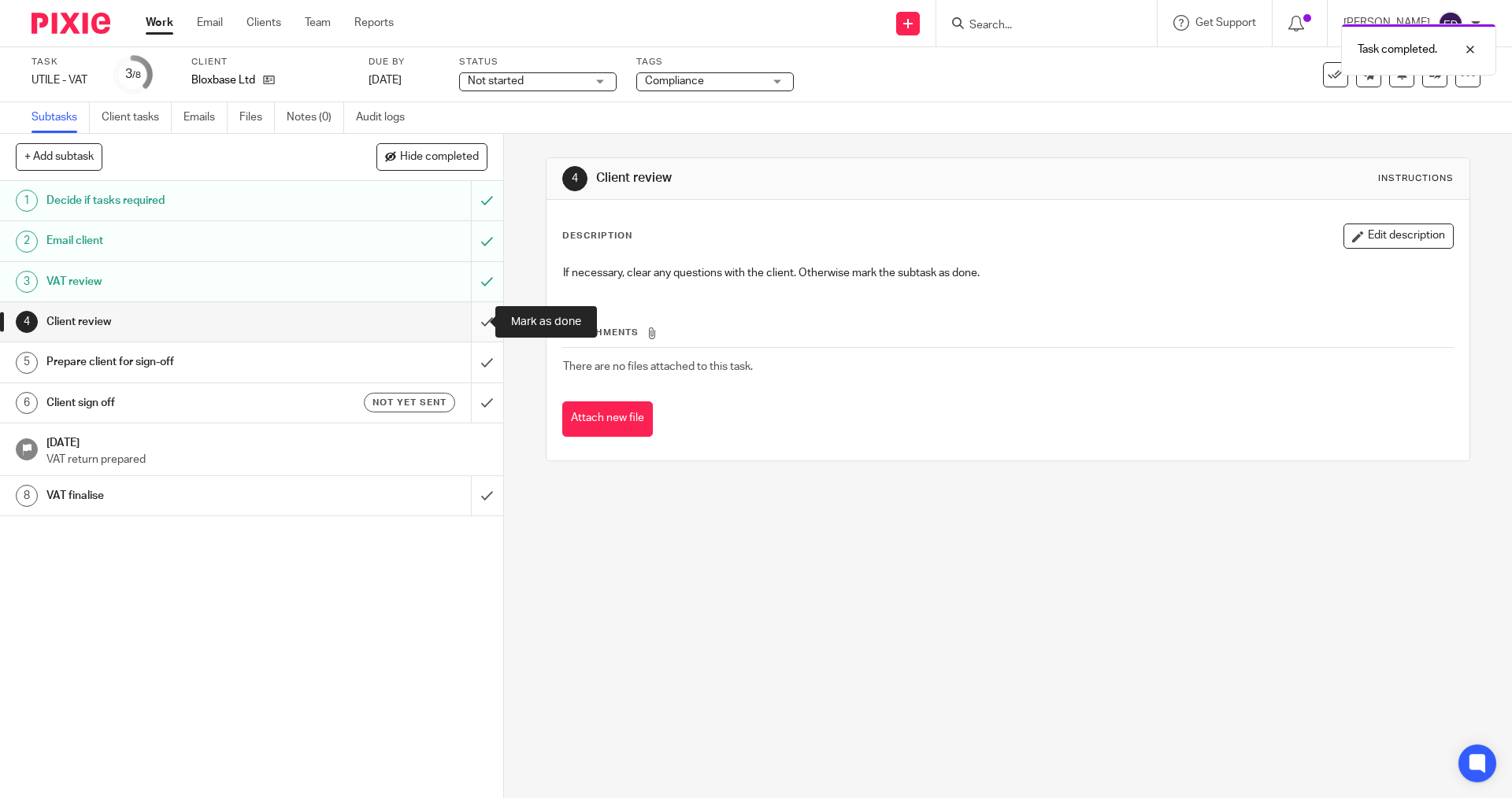
click at [466, 312] on input "submit" at bounding box center [252, 321] width 503 height 39
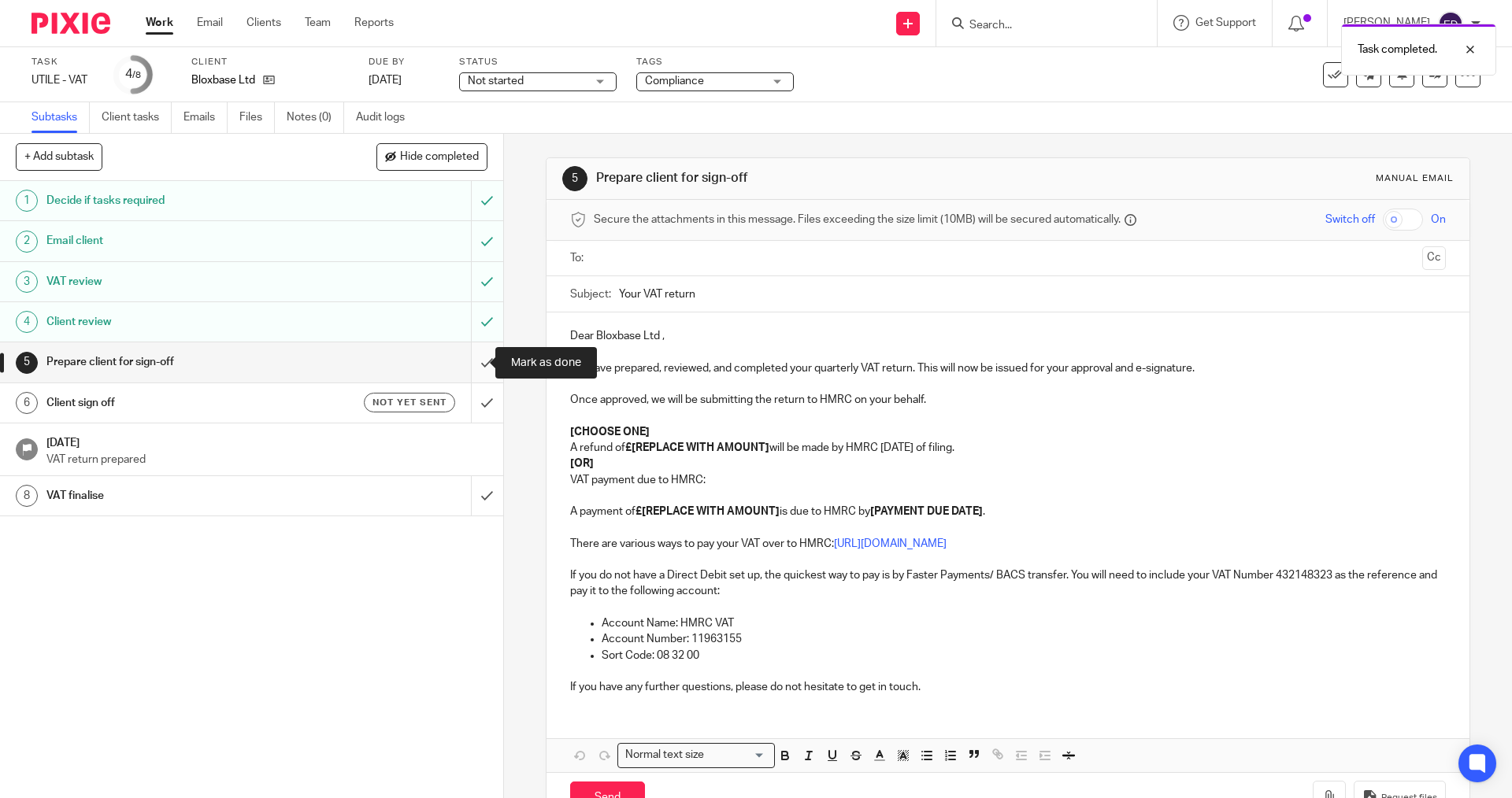
click at [475, 365] on input "submit" at bounding box center [252, 362] width 503 height 39
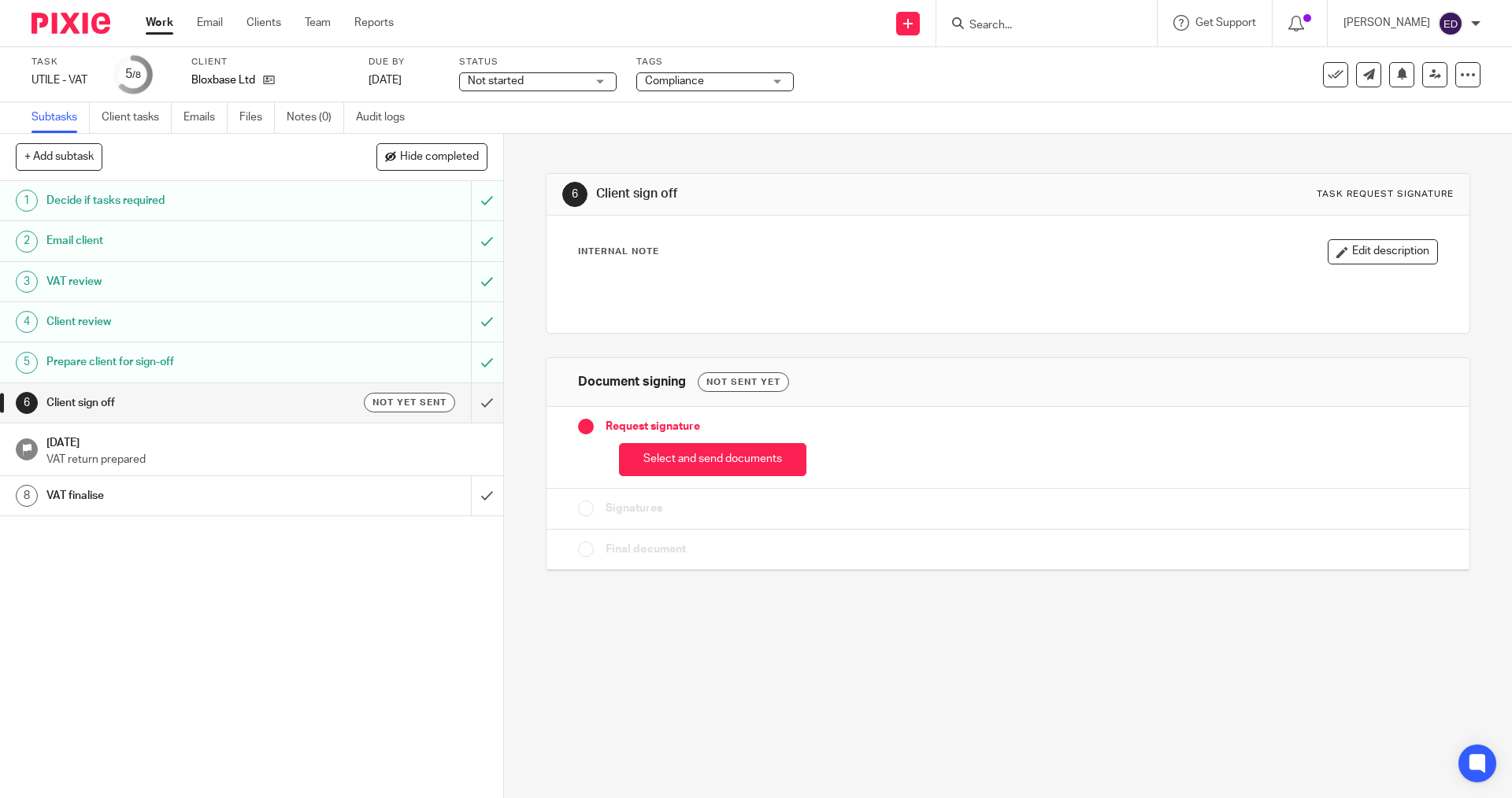
click at [1050, 22] on input "Search" at bounding box center [1038, 26] width 141 height 14
click at [1041, 28] on input "Search" at bounding box center [1038, 26] width 141 height 14
type input "jel"
click at [1045, 55] on link at bounding box center [1108, 67] width 288 height 36
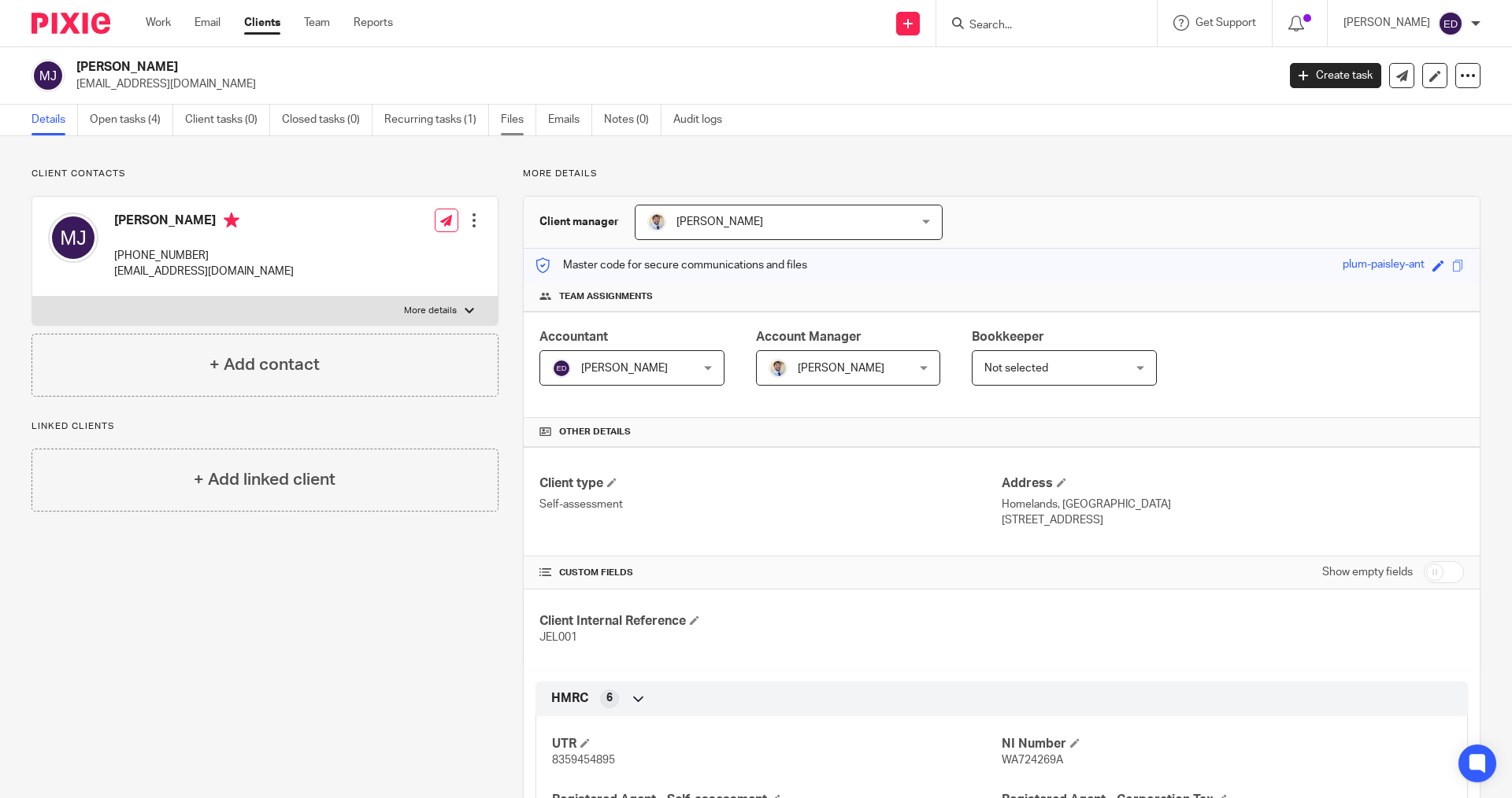
click at [521, 122] on link "Files" at bounding box center [518, 119] width 36 height 30
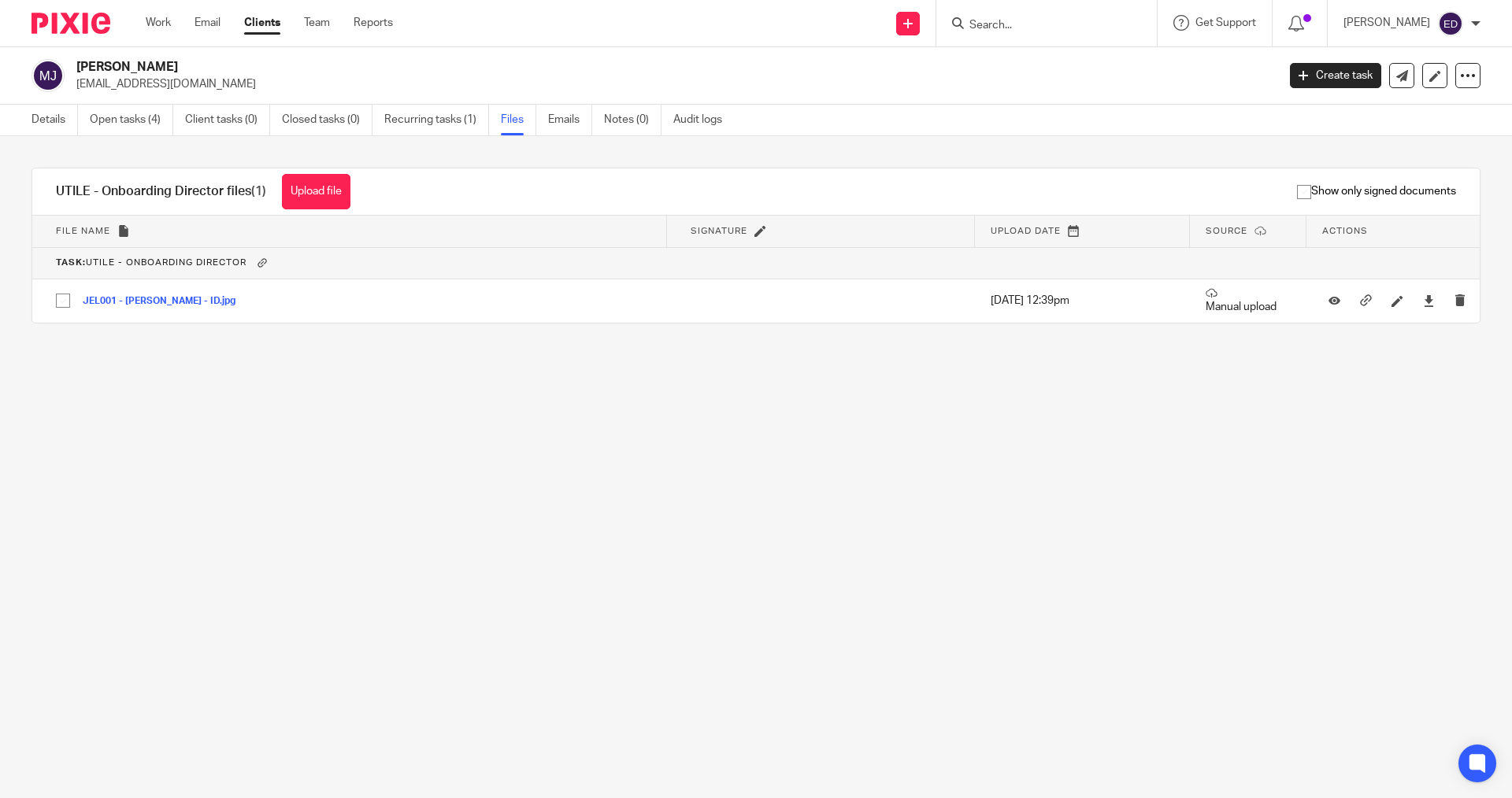
click at [378, 623] on main "Martin Jelfs mhsjelfs@gmail.com Create task Update from Companies House Export …" at bounding box center [756, 399] width 1512 height 798
